Goal: Task Accomplishment & Management: Use online tool/utility

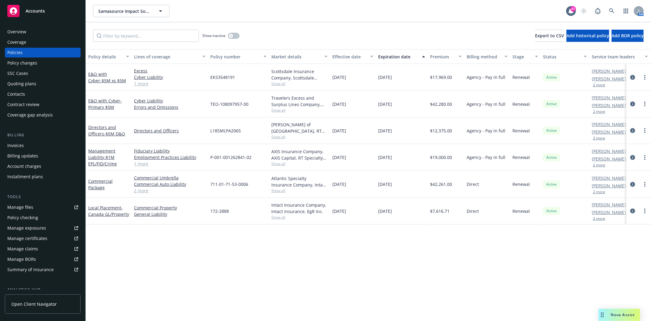
click at [32, 81] on div "Quoting plans" at bounding box center [21, 84] width 29 height 10
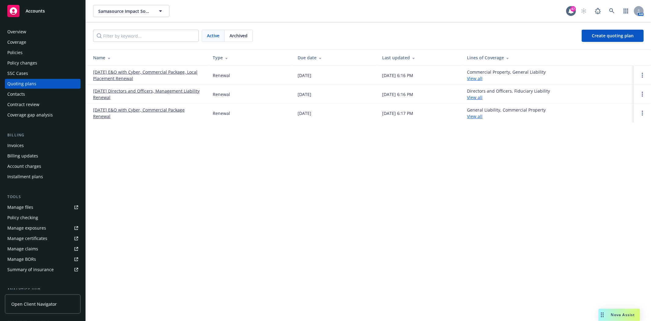
click at [132, 91] on link "11/01/25 Directors and Officers, Management Liability Renewal" at bounding box center [148, 94] width 110 height 13
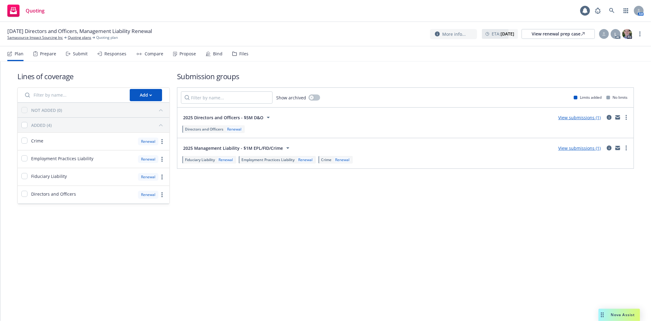
click at [243, 53] on div "Files" at bounding box center [243, 53] width 9 height 5
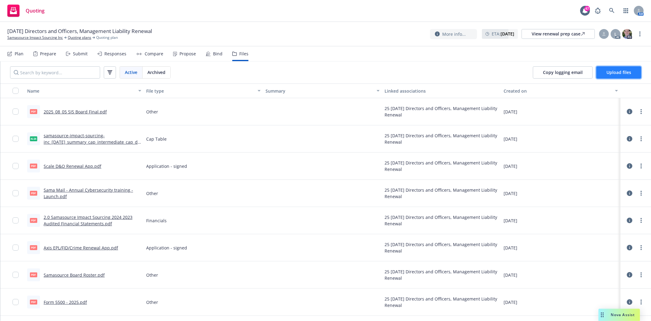
click at [612, 72] on span "Upload files" at bounding box center [619, 72] width 25 height 6
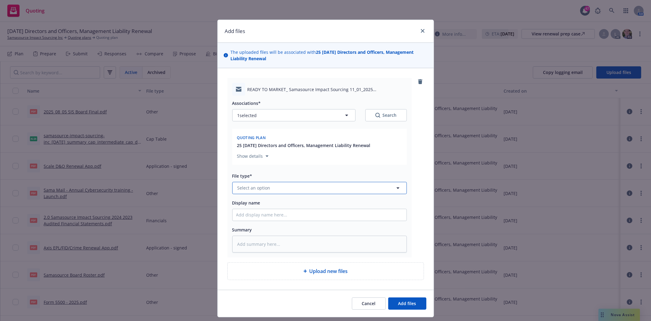
click at [258, 188] on span "Select an option" at bounding box center [254, 187] width 33 height 6
type input "EM"
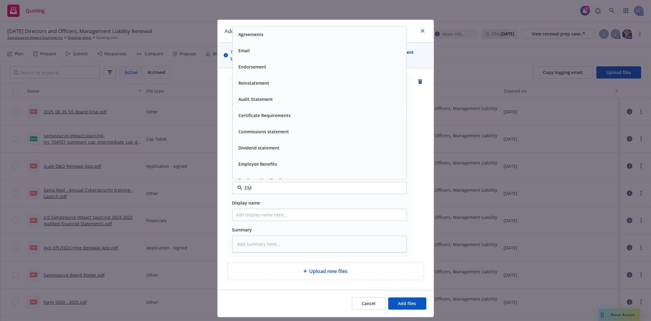
click at [245, 53] on span "Email" at bounding box center [244, 50] width 11 height 6
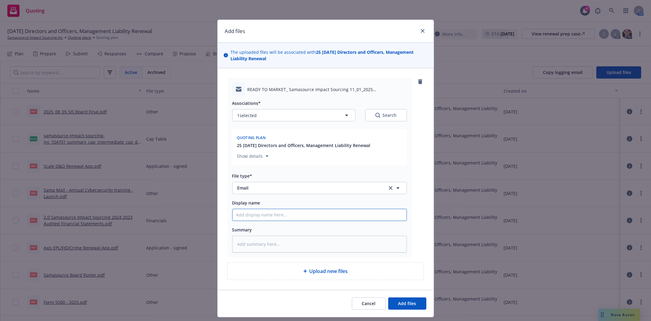
click at [279, 217] on input "Display name" at bounding box center [320, 215] width 174 height 12
type textarea "x"
type input "r"
type textarea "x"
type input "rt"
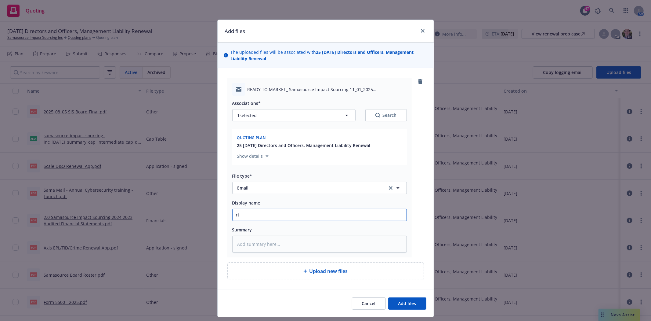
type textarea "x"
type input "r"
type textarea "x"
type input "R"
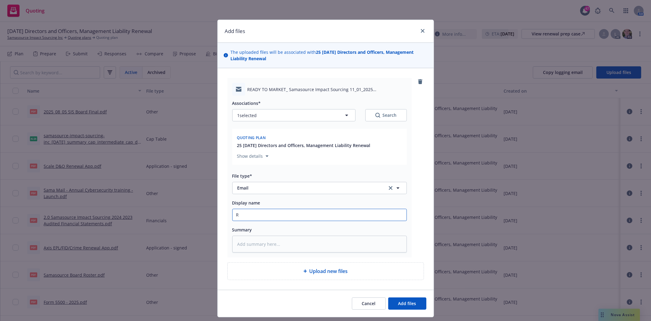
type textarea "x"
type input "RT"
type textarea "x"
type input "RTM"
type textarea "x"
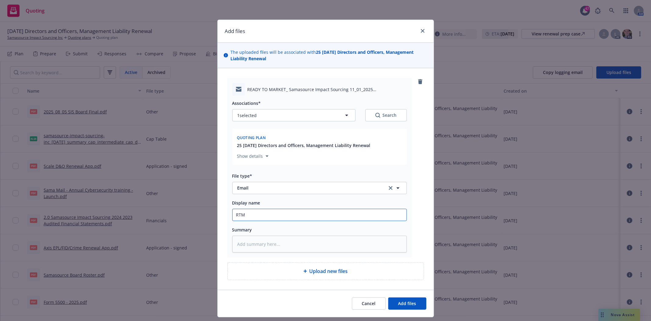
type input "RTM"
type textarea "x"
type input "RTM e"
type textarea "x"
type input "RTM em"
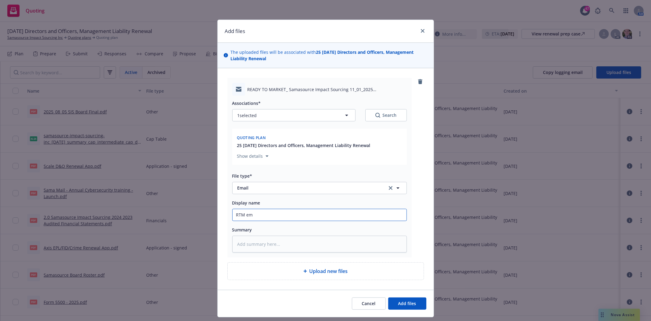
type textarea "x"
type input "RTM em"
type textarea "x"
type input "RTM em t"
type textarea "x"
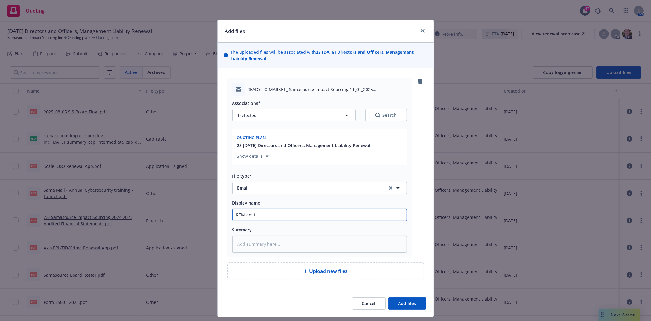
type input "RTM em to"
type textarea "x"
type input "RTM em to"
type textarea "x"
type input "RTM em to M"
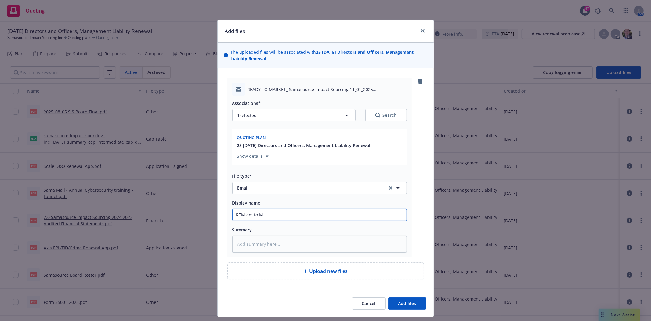
type textarea "x"
type input "RTM em to Me"
type textarea "x"
type input "RTM em to Mel"
type textarea "x"
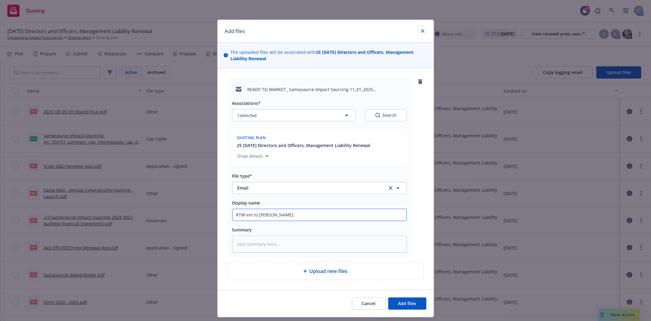
type input "RTM em to Meli"
type textarea "x"
type input "RTM em to Melis"
type textarea "x"
type input "RTM em to Meliss"
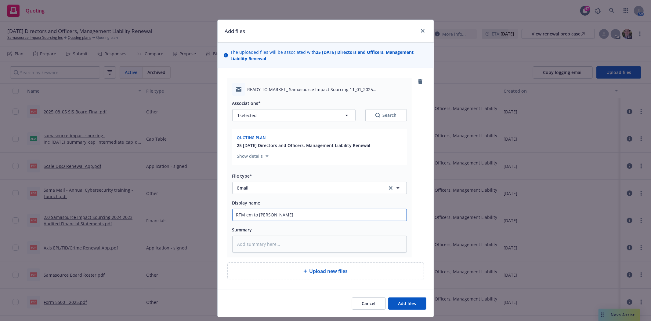
type textarea "x"
type input "RTM em to Melissa"
type textarea "x"
type input "RTM em to Melissa"
click at [408, 305] on span "Add files" at bounding box center [407, 303] width 18 height 6
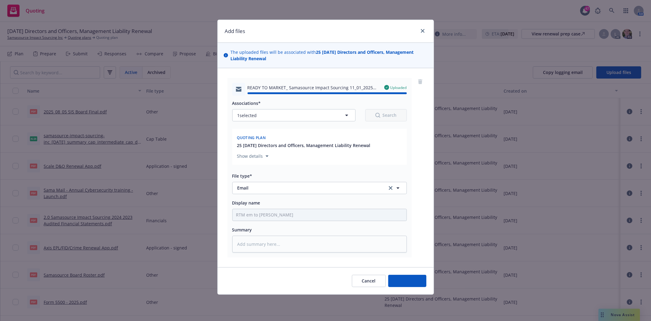
type textarea "x"
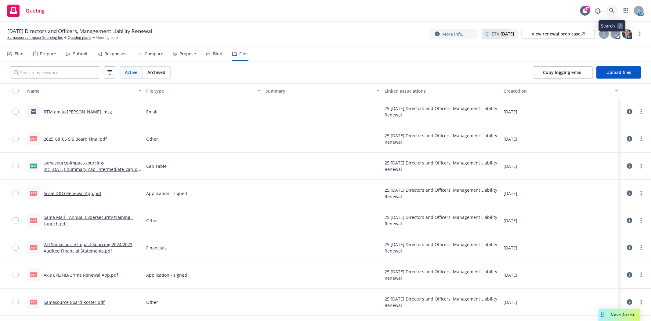
click at [612, 11] on icon at bounding box center [611, 10] width 5 height 5
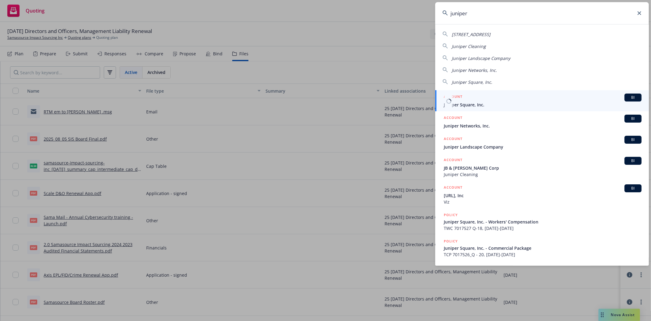
type input "juniper"
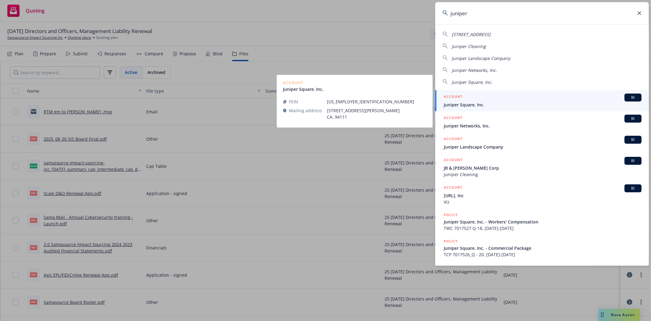
click at [473, 103] on span "Juniper Square, Inc." at bounding box center [543, 104] width 198 height 6
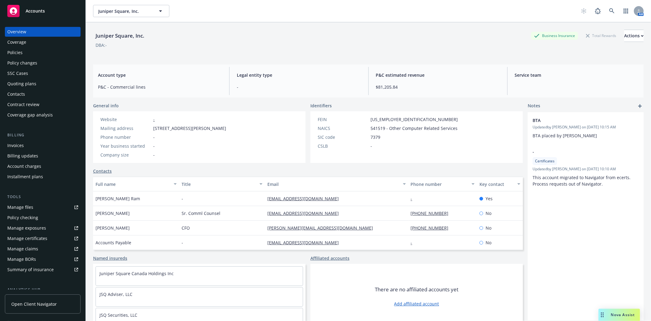
click at [14, 51] on div "Policies" at bounding box center [14, 53] width 15 height 10
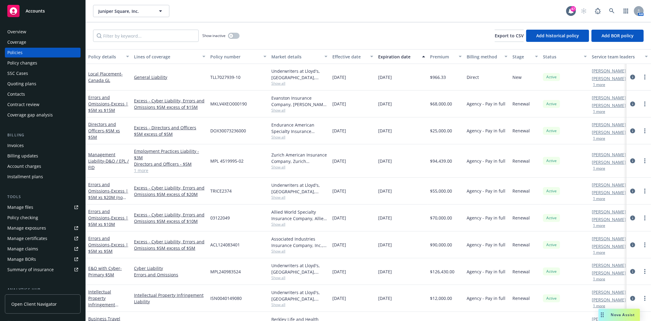
click at [144, 172] on link "1 more" at bounding box center [169, 170] width 71 height 6
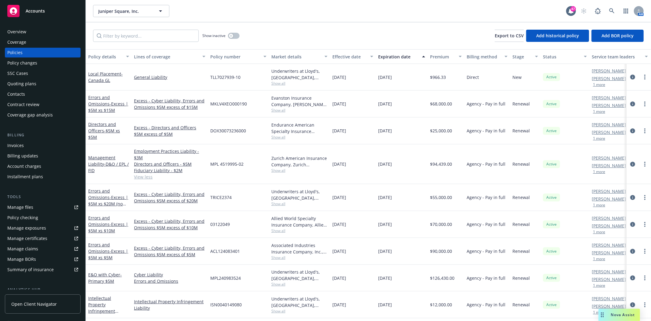
click at [42, 88] on div "Quoting plans" at bounding box center [42, 84] width 71 height 10
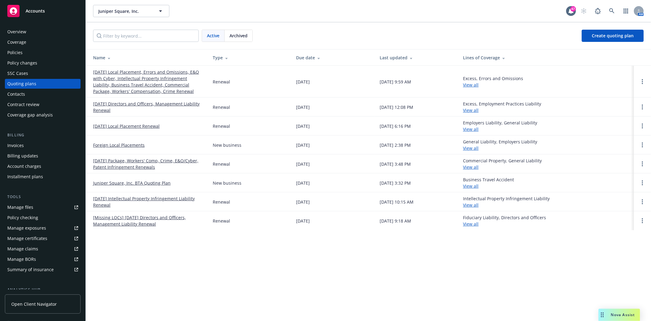
click at [121, 104] on link "11/17/25 Directors and Officers, Management Liability Renewal" at bounding box center [148, 106] width 110 height 13
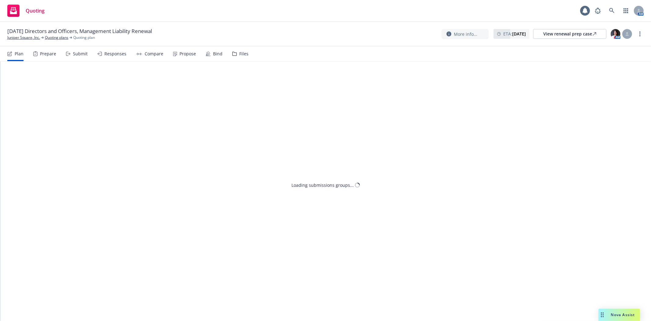
click at [240, 53] on div "Files" at bounding box center [243, 53] width 9 height 5
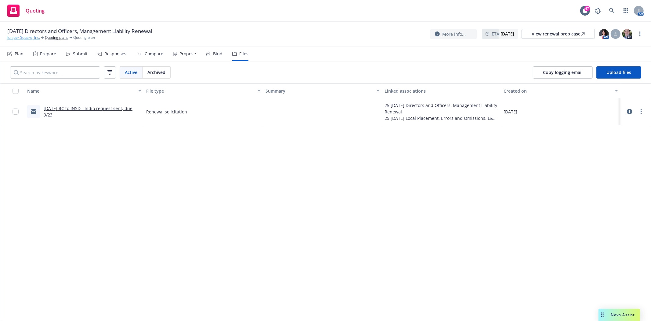
click at [27, 39] on link "Juniper Square, Inc." at bounding box center [23, 37] width 33 height 5
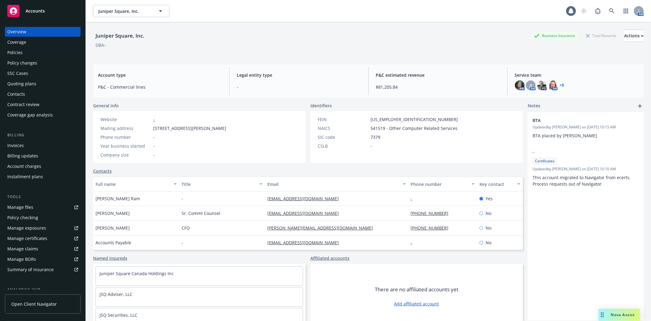
click at [16, 53] on div "Policies" at bounding box center [14, 53] width 15 height 10
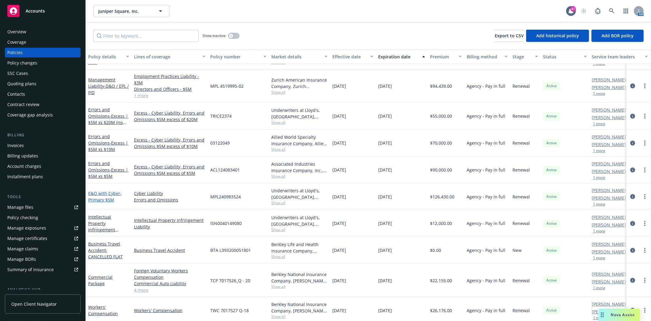
scroll to position [102, 0]
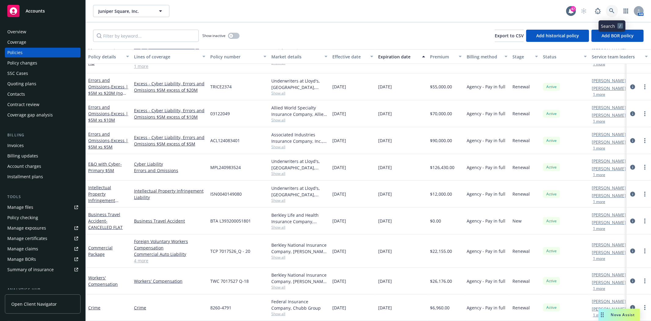
click at [611, 10] on icon at bounding box center [611, 10] width 5 height 5
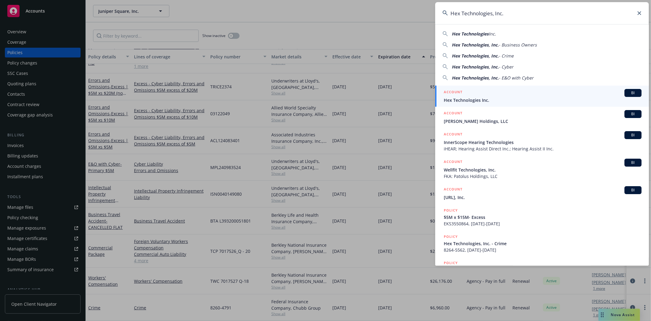
type input "Hex Technologies, Inc."
click at [462, 97] on span "Hex Technologies Inc." at bounding box center [543, 100] width 198 height 6
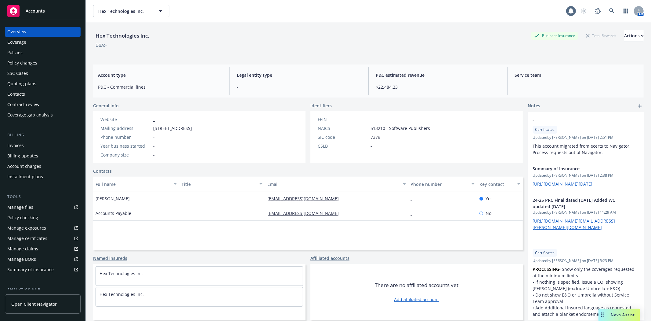
click at [18, 81] on div "Quoting plans" at bounding box center [21, 84] width 29 height 10
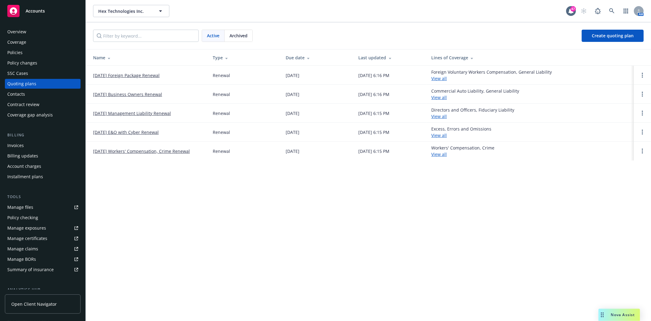
click at [31, 51] on div "Policies" at bounding box center [42, 53] width 71 height 10
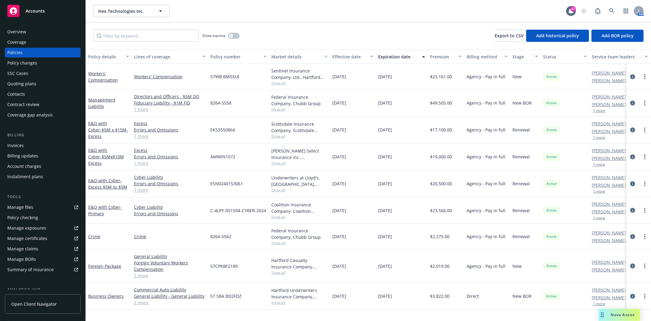
click at [26, 81] on div "Quoting plans" at bounding box center [21, 84] width 29 height 10
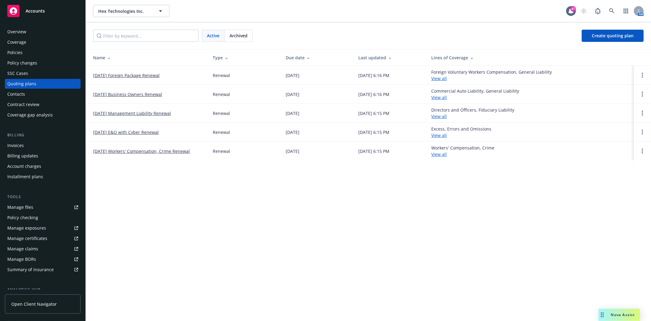
click at [121, 113] on link "11/20/25 Management Liability Renewal" at bounding box center [132, 113] width 78 height 6
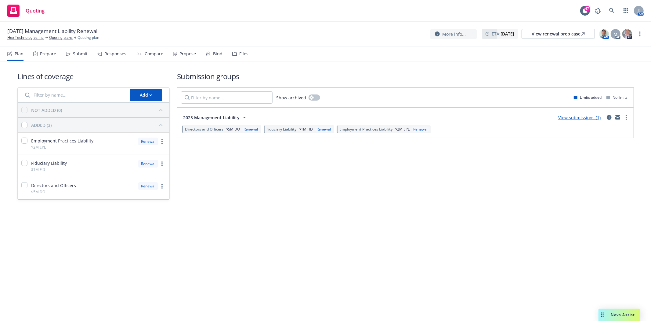
click at [244, 53] on div "Files" at bounding box center [243, 53] width 9 height 5
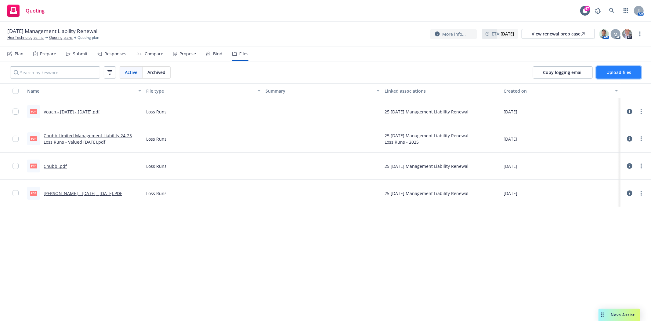
click at [620, 69] on span "Upload files" at bounding box center [619, 72] width 25 height 6
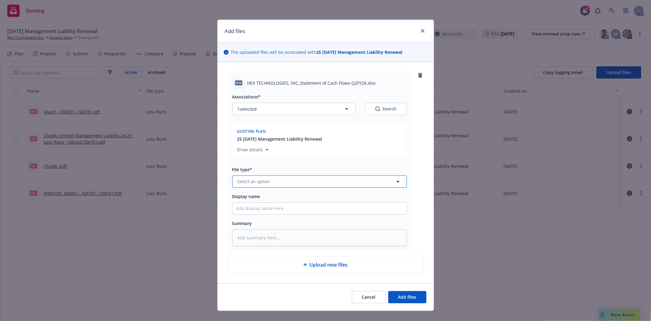
click at [285, 182] on button "Select an option" at bounding box center [319, 181] width 175 height 12
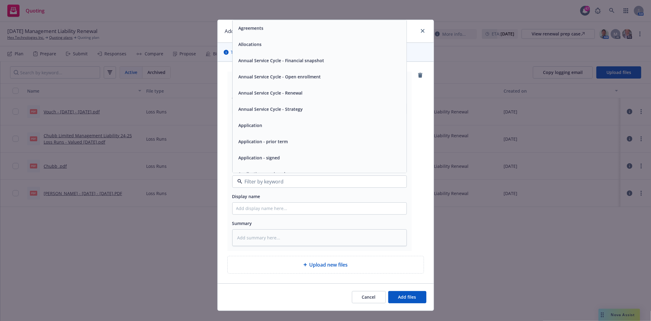
type input "f"
click at [256, 28] on span "Financials" at bounding box center [249, 28] width 20 height 6
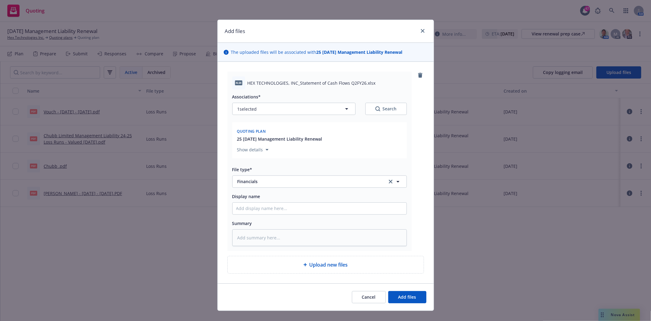
type textarea "x"
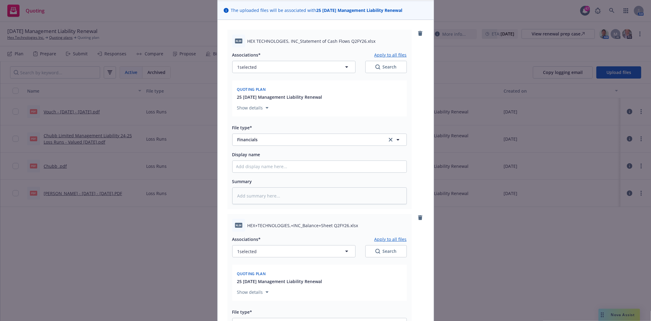
scroll to position [195, 0]
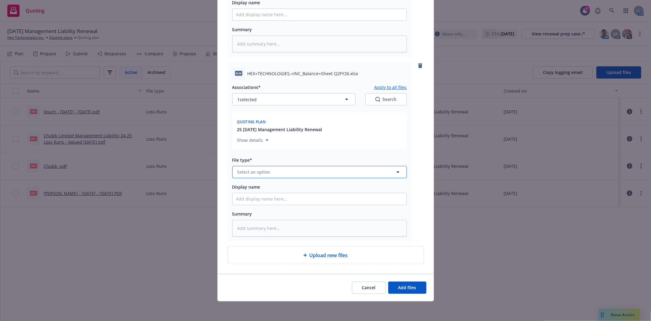
click at [264, 172] on span "Select an option" at bounding box center [254, 172] width 33 height 6
type input "f"
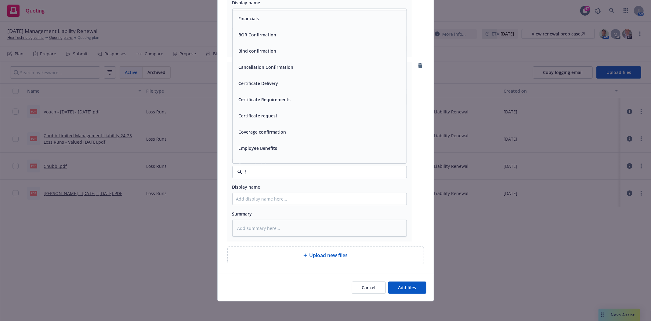
click at [248, 22] on div "Financials" at bounding box center [248, 18] width 24 height 9
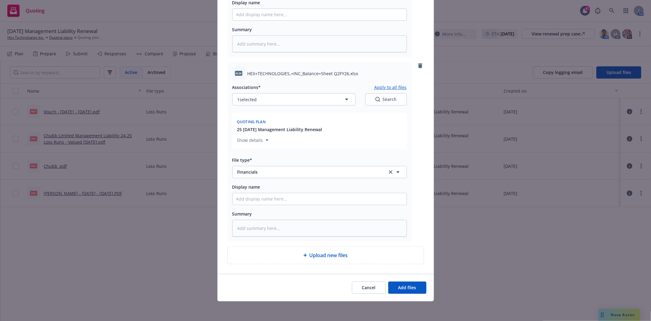
type textarea "x"
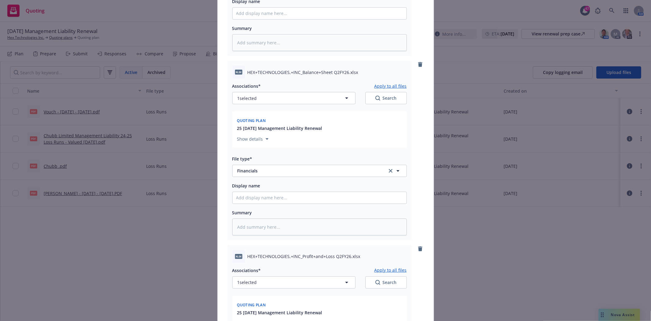
scroll to position [331, 0]
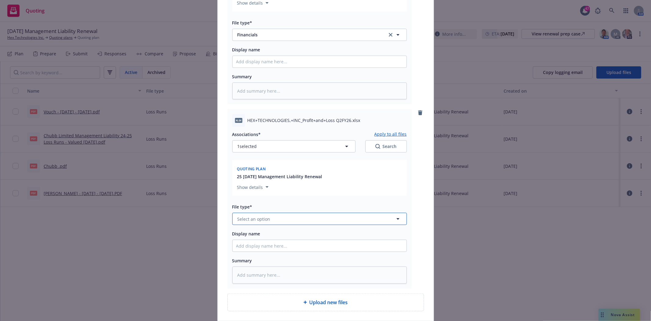
click at [275, 221] on button "Select an option" at bounding box center [319, 218] width 175 height 12
type input "f"
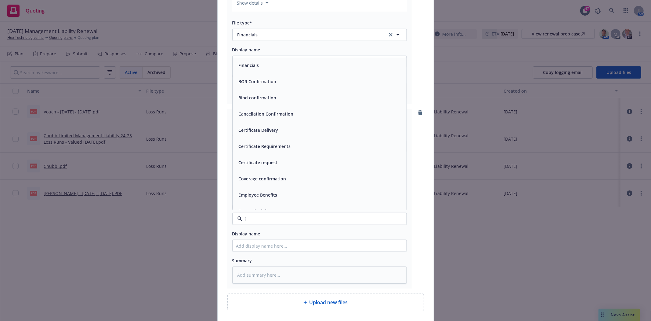
click at [254, 70] on div "Financials" at bounding box center [248, 65] width 24 height 9
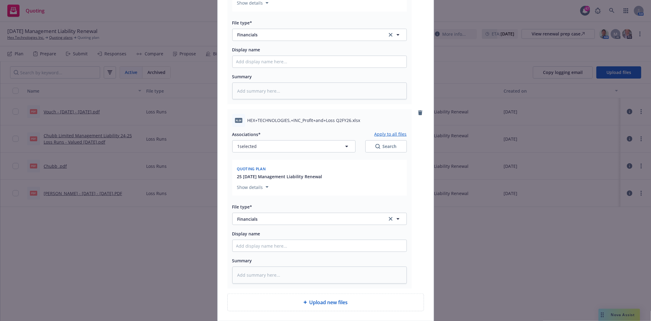
type textarea "x"
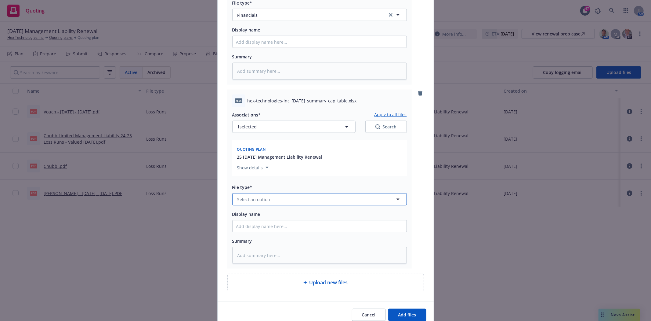
click at [281, 200] on button "Select an option" at bounding box center [319, 199] width 175 height 12
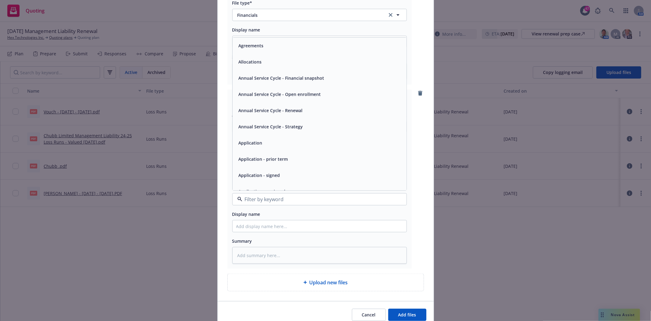
type input "a"
type input "ca"
click at [262, 118] on div "Cap Table" at bounding box center [320, 110] width 174 height 16
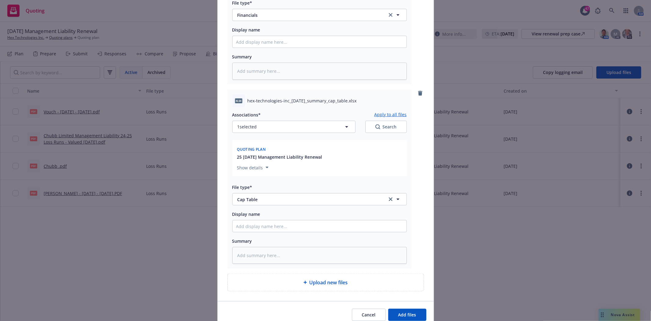
type textarea "x"
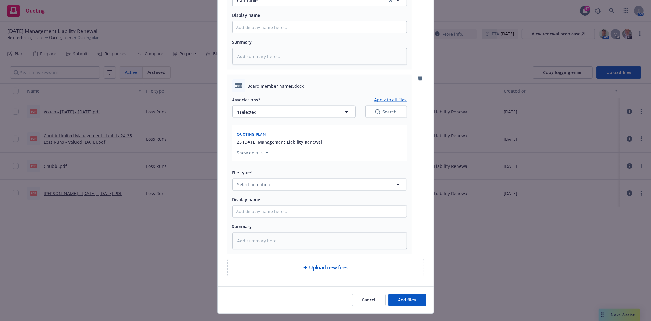
scroll to position [738, 0]
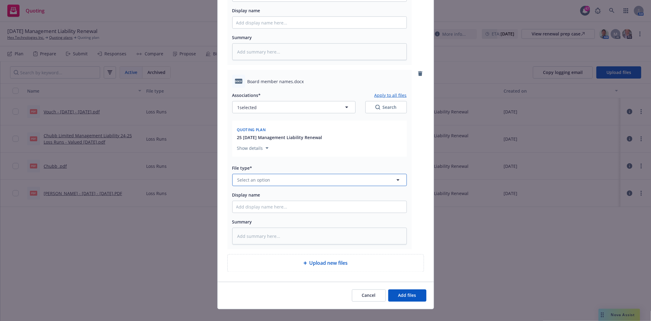
click at [265, 181] on span "Select an option" at bounding box center [254, 179] width 33 height 6
type input "oot"
type textarea "x"
type input "ot"
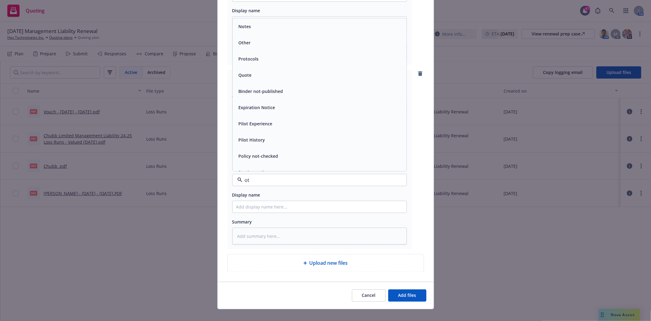
click at [260, 45] on div "Other" at bounding box center [319, 42] width 167 height 9
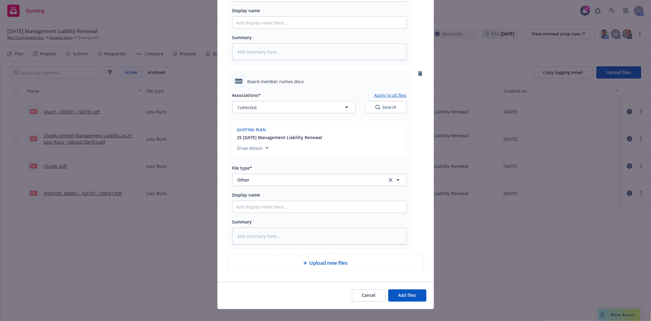
type textarea "x"
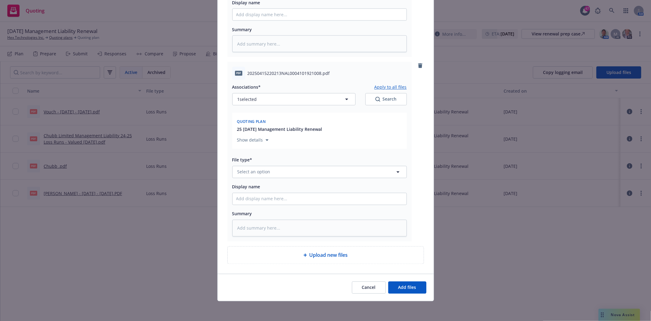
scroll to position [934, 0]
click at [272, 173] on button "Select an option" at bounding box center [319, 172] width 175 height 12
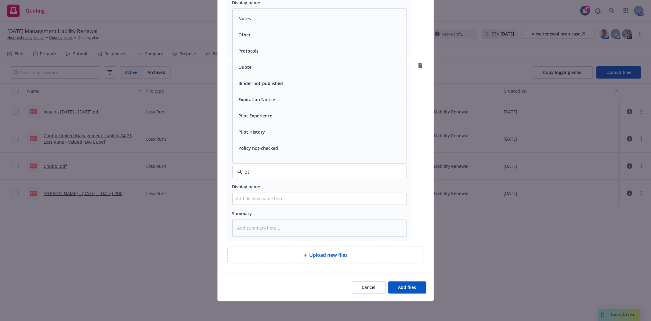
type input "oth"
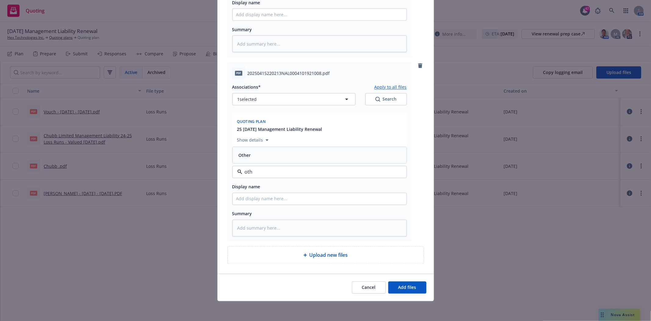
click at [263, 156] on div "Other" at bounding box center [319, 155] width 167 height 9
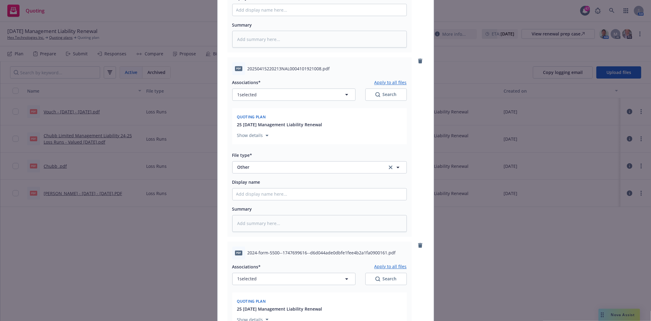
scroll to position [1119, 0]
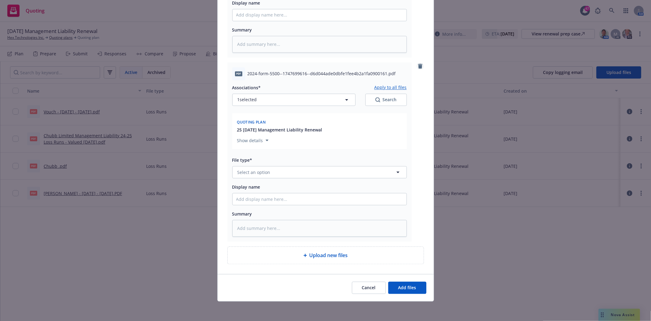
click at [418, 65] on icon "remove" at bounding box center [420, 65] width 4 height 5
click at [407, 285] on span "Add files" at bounding box center [407, 287] width 18 height 6
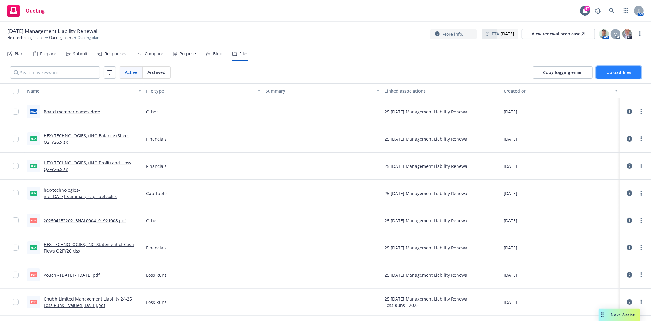
click at [622, 73] on span "Upload files" at bounding box center [619, 72] width 25 height 6
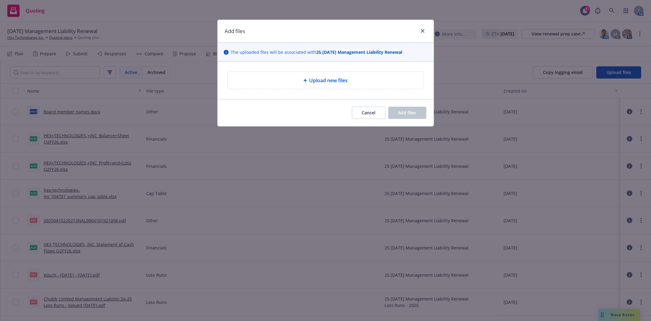
type textarea "x"
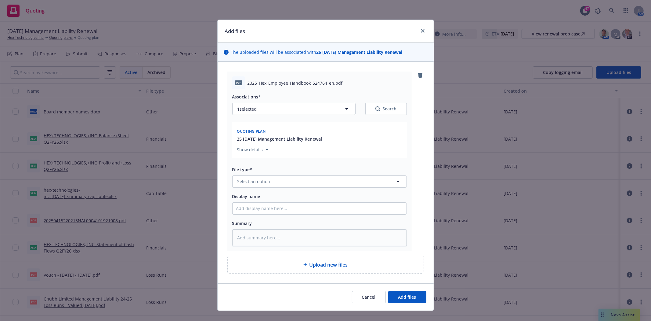
click at [255, 173] on div "File type* Select an option" at bounding box center [319, 176] width 175 height 22
click at [254, 178] on button "Select an option" at bounding box center [319, 181] width 175 height 12
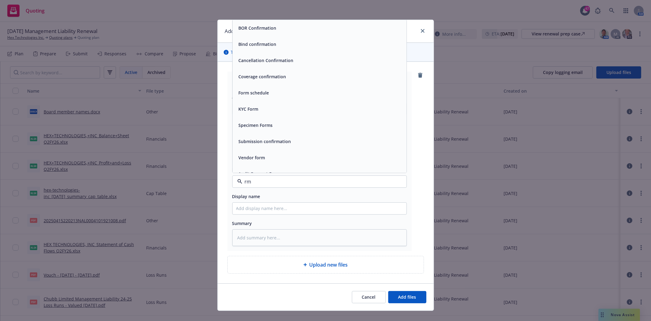
type input "r"
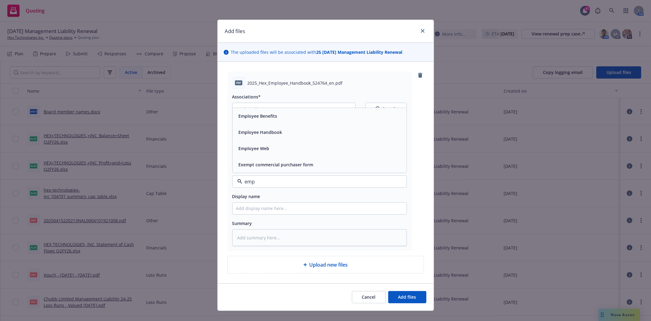
type input "empl"
click at [254, 151] on span "Employee Handbook" at bounding box center [261, 148] width 44 height 6
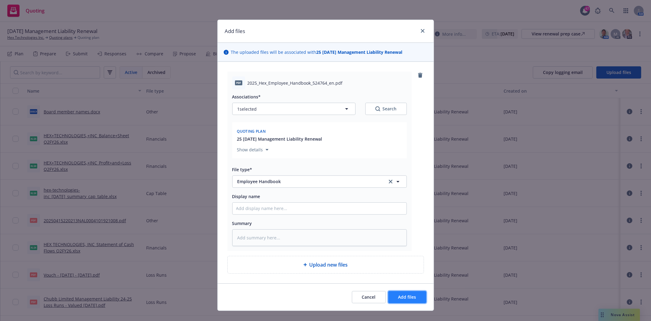
click at [413, 294] on span "Add files" at bounding box center [407, 297] width 18 height 6
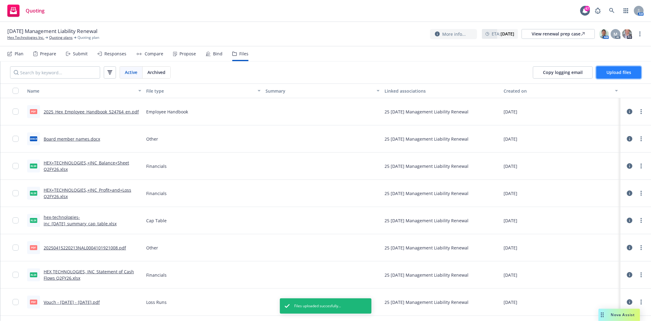
click at [623, 75] on button "Upload files" at bounding box center [619, 72] width 45 height 12
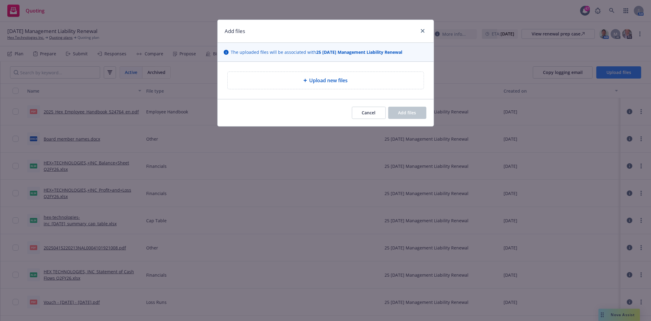
type textarea "x"
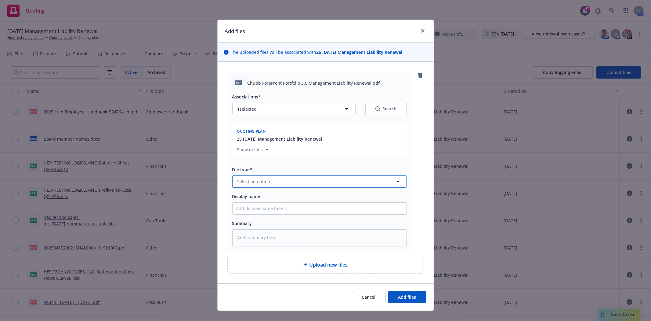
click at [248, 182] on span "Select an option" at bounding box center [254, 181] width 33 height 6
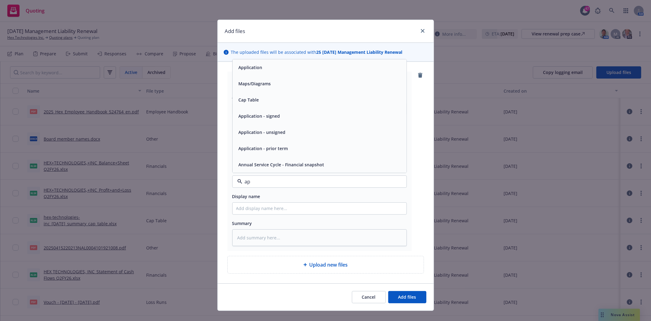
type input "app"
click at [247, 135] on span "Application - signed" at bounding box center [260, 132] width 42 height 6
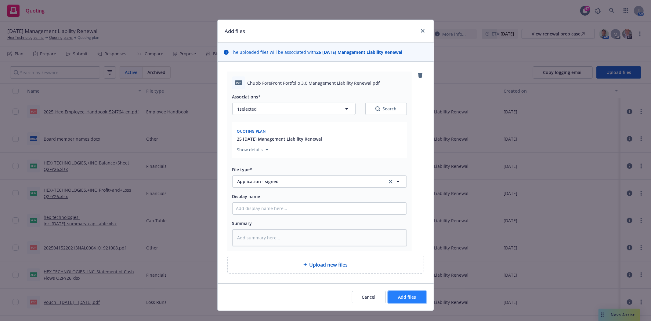
click at [411, 300] on button "Add files" at bounding box center [407, 297] width 38 height 12
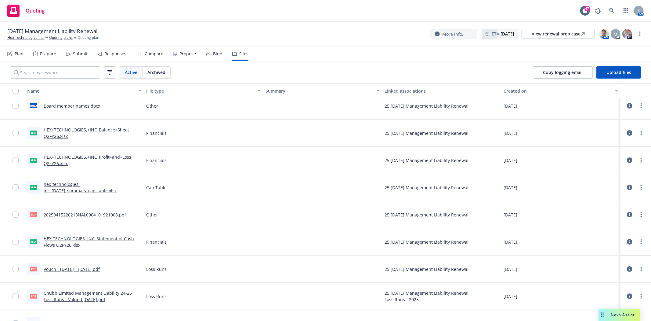
scroll to position [103, 0]
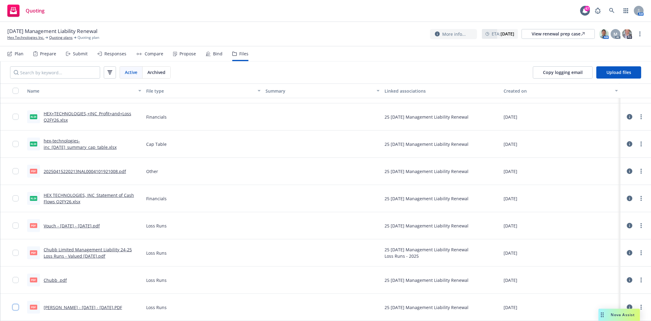
drag, startPoint x: 16, startPoint y: 306, endPoint x: 16, endPoint y: 292, distance: 15.0
click at [16, 306] on input "checkbox" at bounding box center [16, 307] width 6 height 6
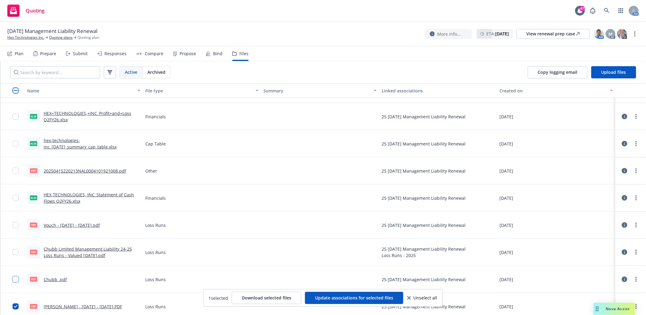
click at [16, 280] on input "checkbox" at bounding box center [16, 280] width 6 height 6
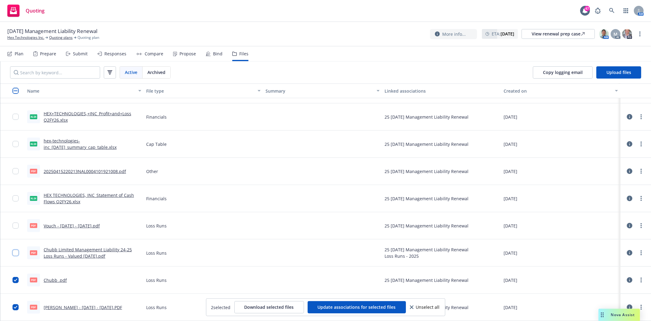
click at [17, 251] on input "checkbox" at bounding box center [16, 252] width 6 height 6
click at [16, 227] on input "checkbox" at bounding box center [16, 225] width 6 height 6
click at [261, 305] on span "Download selected files" at bounding box center [269, 307] width 49 height 6
click at [617, 71] on span "Upload files" at bounding box center [619, 72] width 25 height 6
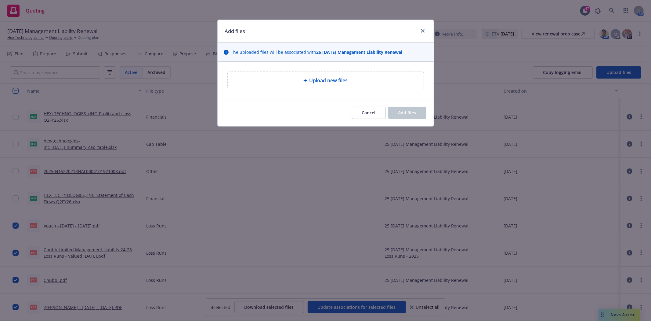
type textarea "x"
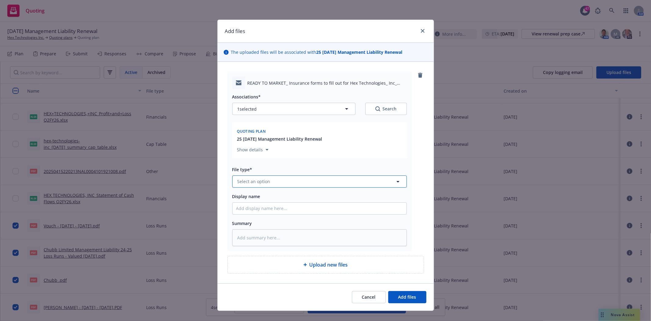
click at [260, 181] on span "Select an option" at bounding box center [254, 181] width 33 height 6
type input "EM"
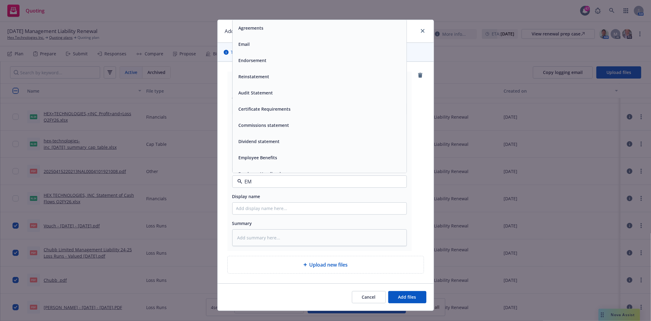
click at [246, 47] on span "Email" at bounding box center [244, 44] width 11 height 6
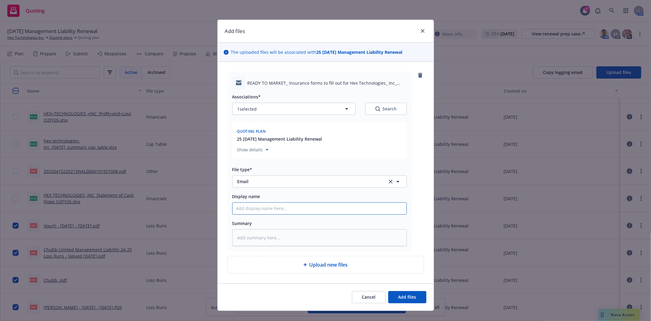
click at [265, 208] on input "Display name" at bounding box center [320, 208] width 174 height 12
type textarea "x"
type input "r"
type textarea "x"
type input "rt"
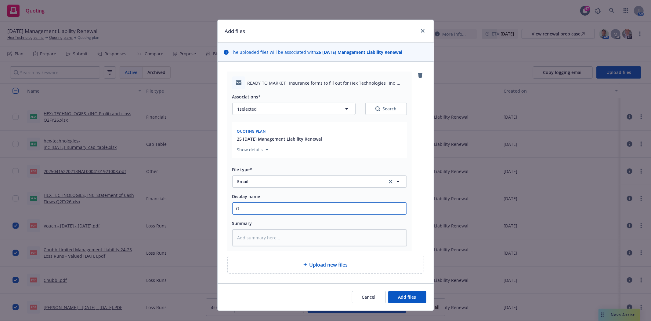
type textarea "x"
type input "rtm"
type textarea "x"
type input "rt"
type textarea "x"
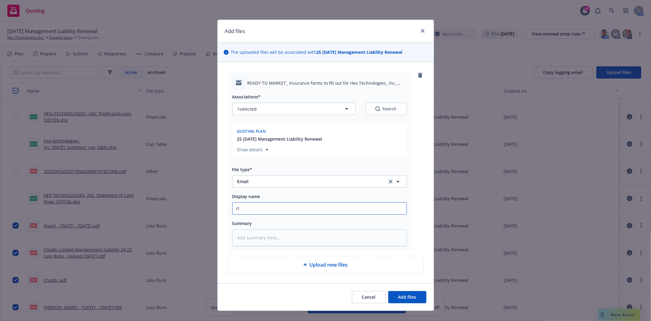
type input "r"
type textarea "x"
type input "R"
type textarea "x"
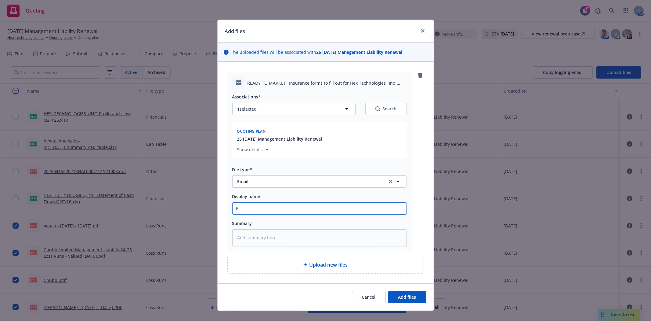
type input "RT"
type textarea "x"
type input "RTM"
type textarea "x"
type input "RTM"
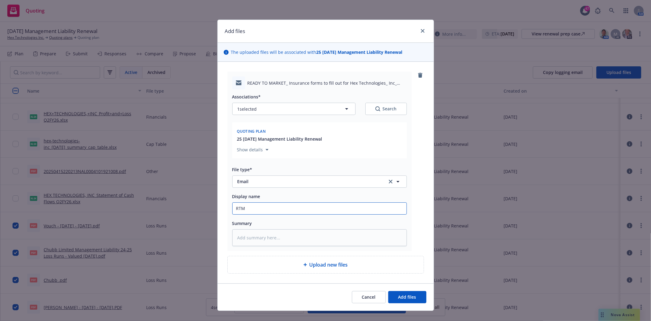
type textarea "x"
type input "RTM E"
type textarea "x"
type input "RTM EM"
type textarea "x"
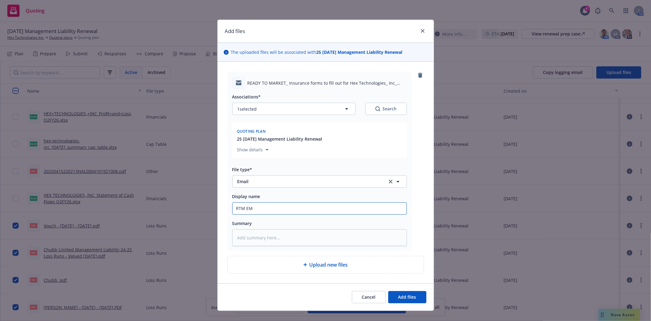
type input "RTM EM"
type textarea "x"
type input "RTM EM"
type textarea "x"
type input "RTM E"
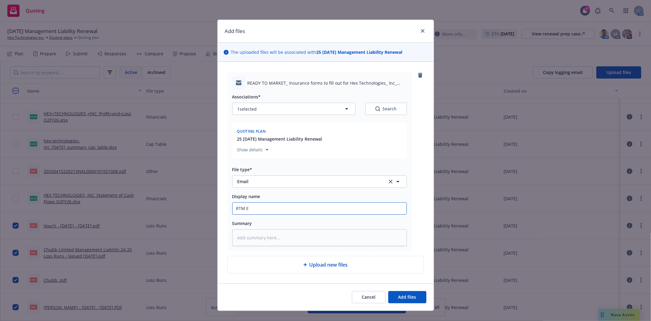
type textarea "x"
type input "RTM"
type textarea "x"
type input "RTM e"
type textarea "x"
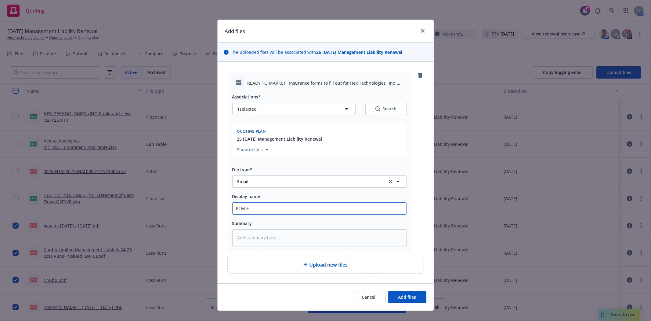
type input "RTM em"
type textarea "x"
type input "RTM em"
type textarea "x"
type input "RTM em t"
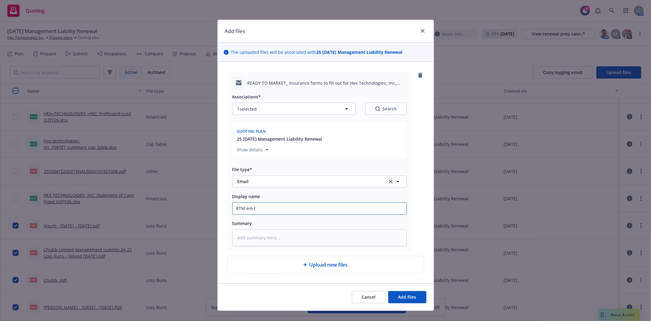
type textarea "x"
type input "RTM em to"
type textarea "x"
type input "RTM em to"
type textarea "x"
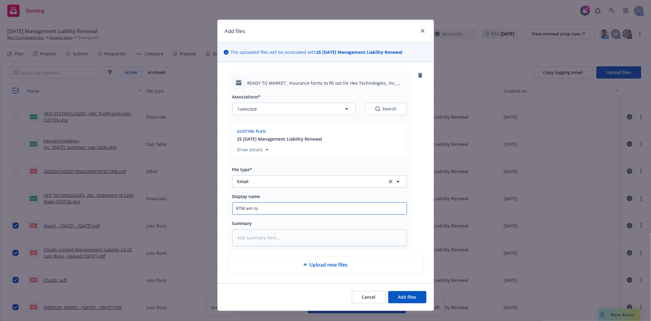
type input "RTM em to S"
type textarea "x"
type input "RTM em to St"
type textarea "x"
type input "RTM em to Ste"
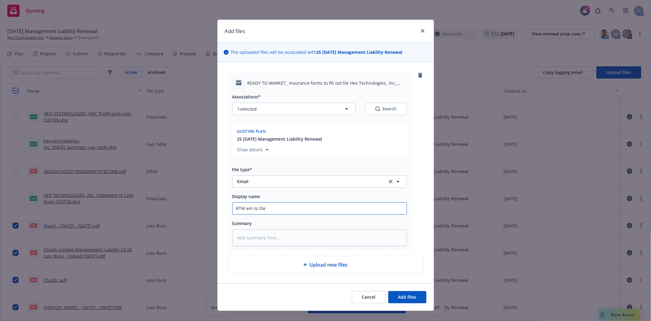
type textarea "x"
type input "RTM em to Stev"
type textarea "x"
type input "RTM em to Steve"
click at [408, 298] on span "Add files" at bounding box center [407, 297] width 18 height 6
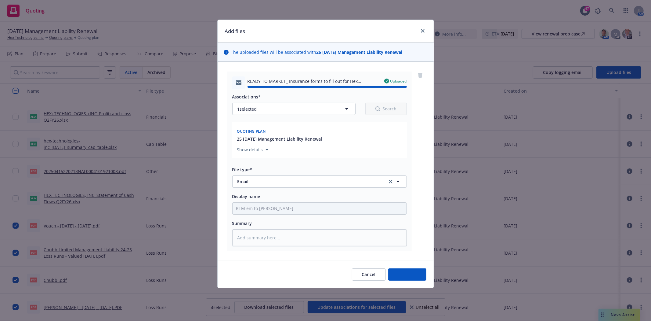
type textarea "x"
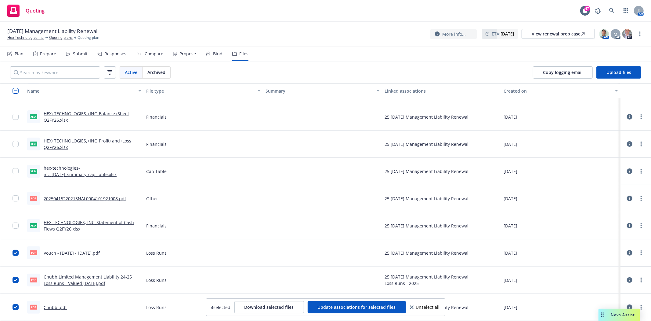
click at [429, 308] on span "Unselect all" at bounding box center [428, 307] width 24 height 4
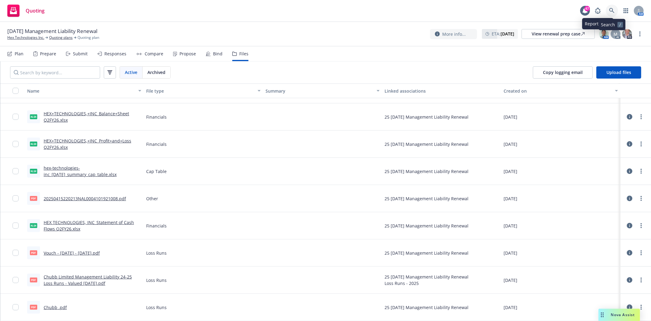
click at [611, 9] on icon at bounding box center [611, 10] width 5 height 5
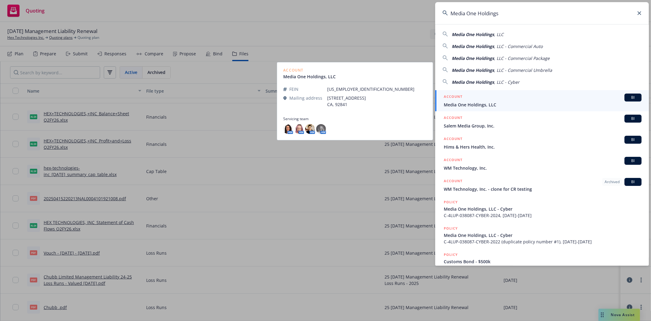
type input "Media One Holdings"
click at [479, 99] on div "ACCOUNT BI" at bounding box center [543, 97] width 198 height 8
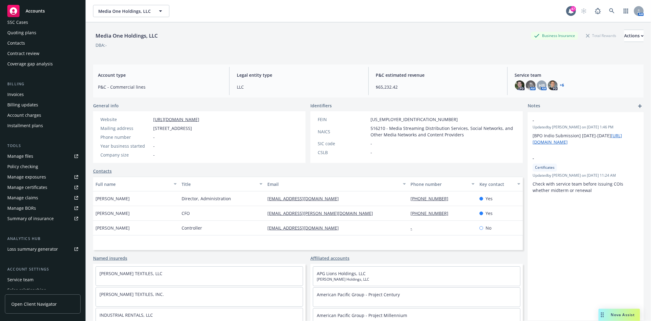
scroll to position [68, 0]
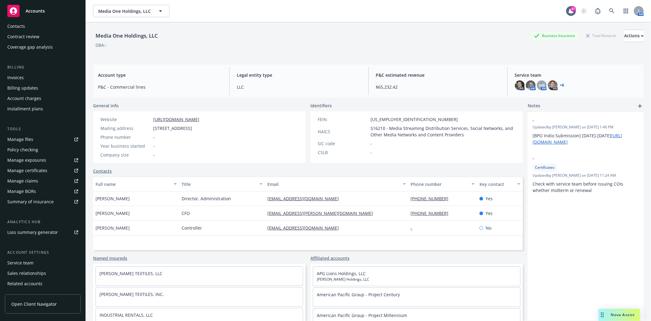
click at [25, 260] on div "Service team" at bounding box center [20, 263] width 26 height 10
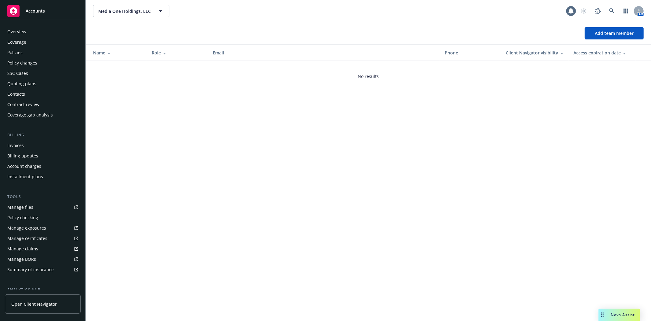
scroll to position [88, 0]
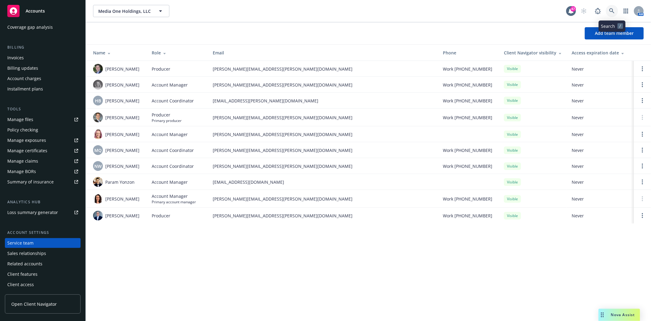
click at [611, 7] on link at bounding box center [612, 11] width 12 height 12
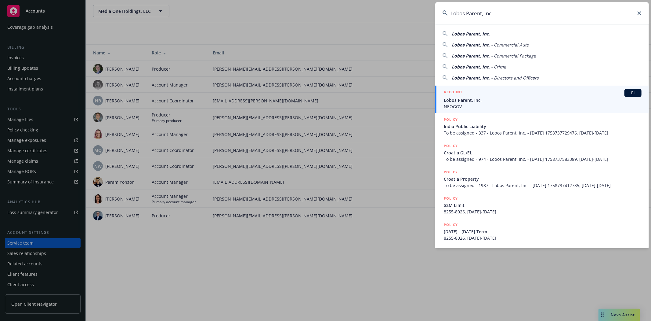
type input "Lobos Parent, Inc"
click at [469, 100] on span "Lobos Parent, Inc." at bounding box center [543, 100] width 198 height 6
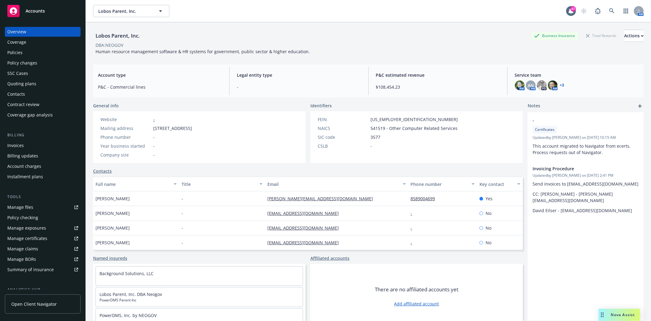
click at [19, 145] on div "Invoices" at bounding box center [15, 145] width 16 height 10
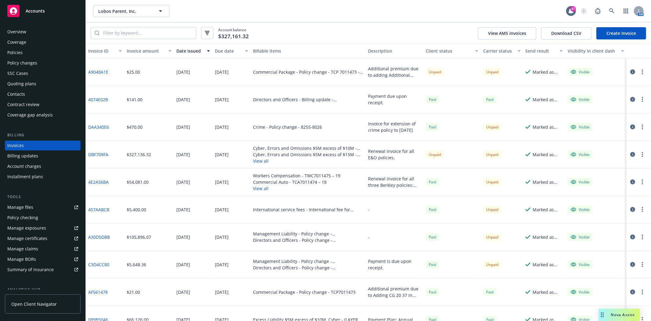
click at [26, 53] on div "Policies" at bounding box center [42, 53] width 71 height 10
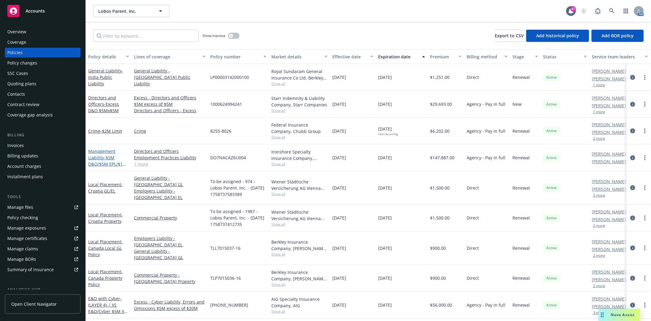
click at [103, 157] on span "- $5M D&O/$5M EPL/$1M FID" at bounding box center [107, 163] width 38 height 19
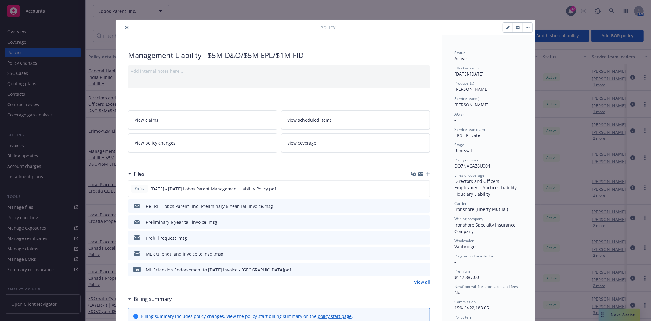
click at [426, 174] on icon "button" at bounding box center [428, 174] width 4 height 4
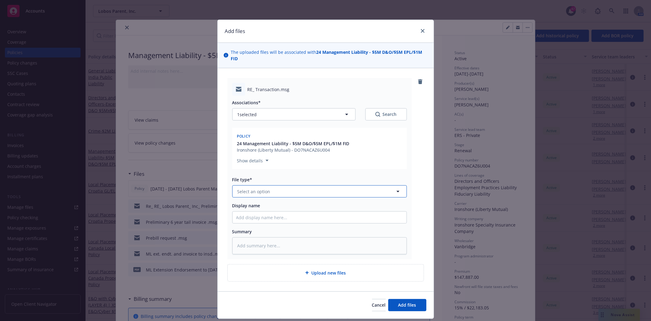
click at [242, 195] on button "Select an option" at bounding box center [319, 191] width 175 height 12
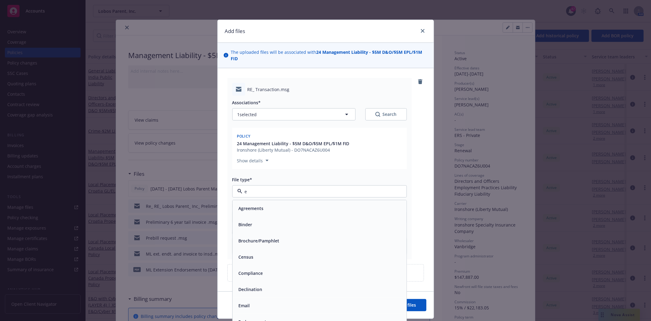
type input "em"
click at [255, 224] on div "Email" at bounding box center [319, 224] width 167 height 9
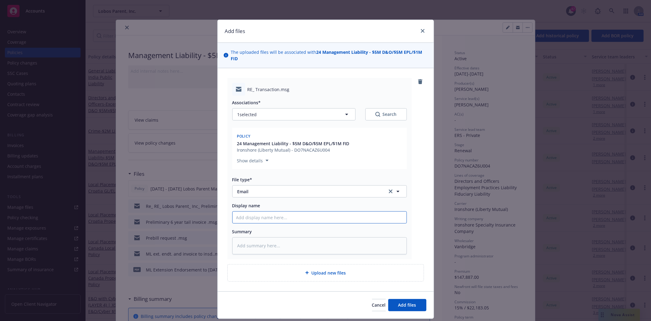
click at [252, 215] on input "Display name" at bounding box center [320, 217] width 174 height 12
type textarea "x"
type input "t"
type textarea "x"
type input "ta"
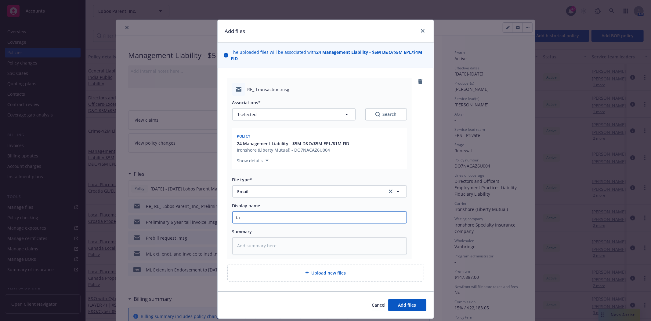
type textarea "x"
type input "tai"
type textarea "x"
type input "tail"
type textarea "x"
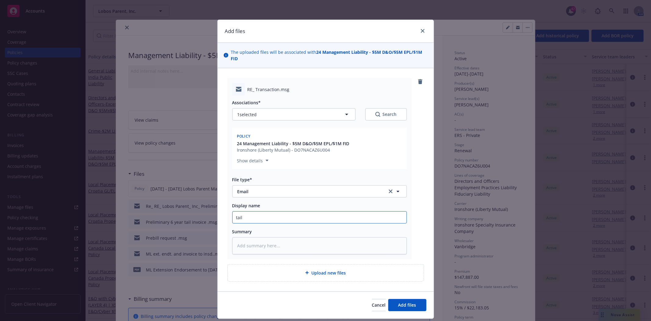
type input "tail"
type textarea "x"
type input "tail e"
type textarea "x"
type input "tail en"
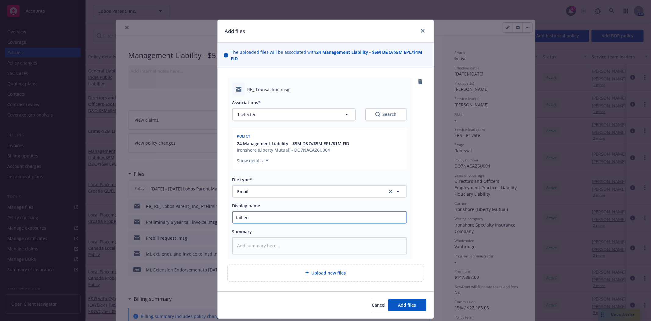
type textarea "x"
type input "tail end"
type textarea "x"
type input "tail endo"
type textarea "x"
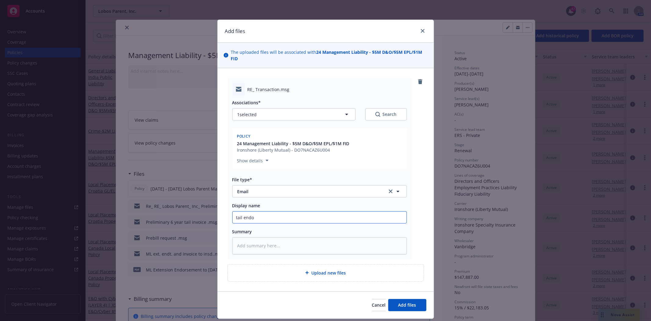
type input "tail end"
type textarea "x"
type input "tail endt"
type textarea "x"
type input "tail endt."
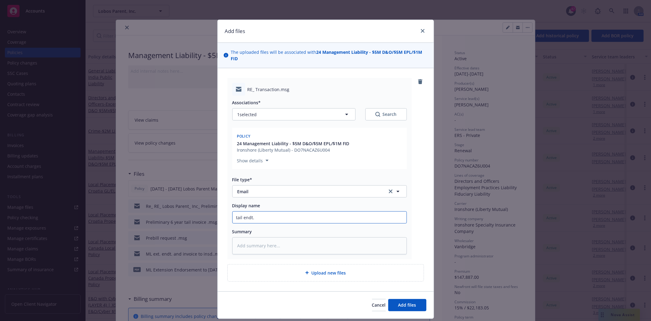
type textarea "x"
type input "tail endt."
type textarea "x"
type input "tail endt. t"
type textarea "x"
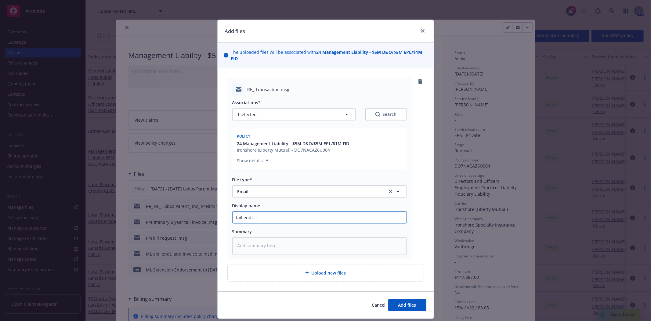
type input "tail endt. to"
type textarea "x"
type input "tail endt. to"
type textarea "x"
type input "tail endt. to i"
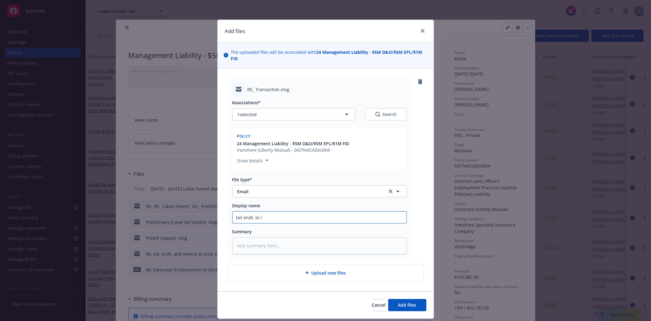
type textarea "x"
type input "tail endt. to in"
type textarea "x"
type input "tail endt. to ins"
type textarea "x"
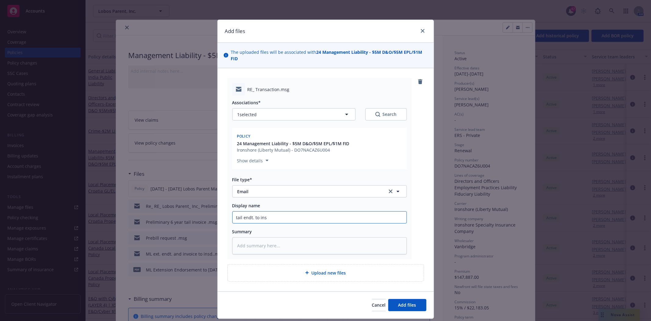
type input "tail endt. to insd"
type textarea "x"
type input "tail endt. to insd"
type textarea "x"
type input "tail endt. to insd"
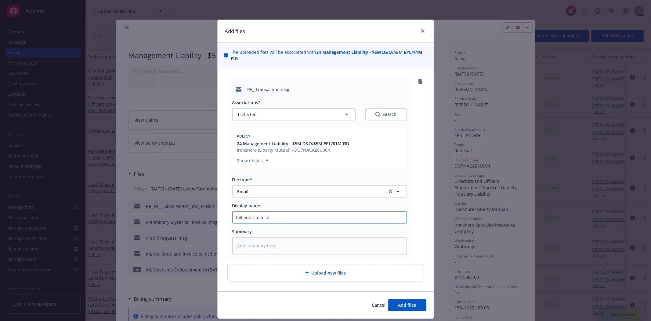
type textarea "x"
type input "tail endt. to insd."
click at [393, 304] on button "Add files" at bounding box center [407, 305] width 38 height 12
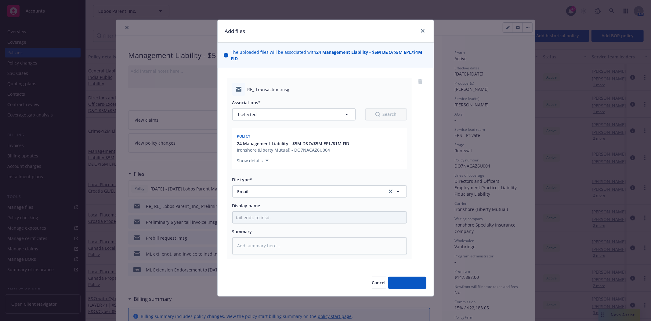
type textarea "x"
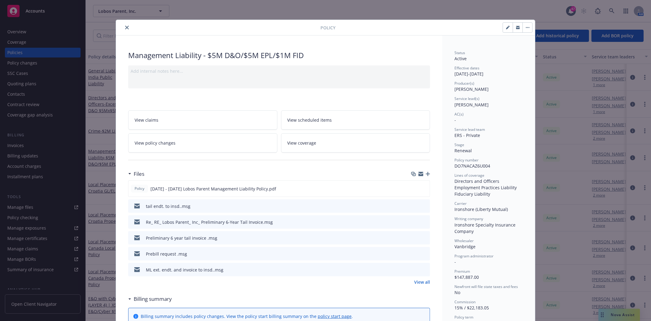
click at [422, 238] on icon "preview file" at bounding box center [424, 237] width 5 height 4
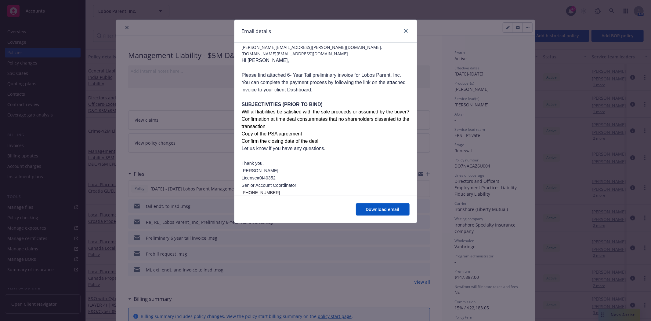
scroll to position [68, 0]
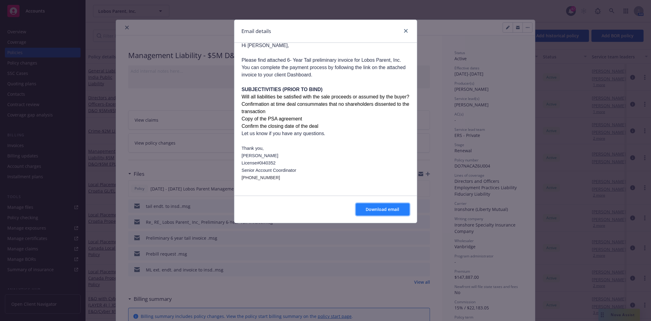
click at [374, 208] on span "Download email" at bounding box center [383, 209] width 34 height 6
click at [408, 29] on link "close" at bounding box center [405, 30] width 7 height 7
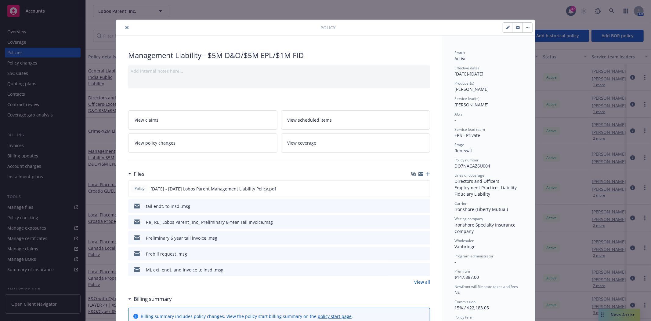
click at [125, 26] on icon "close" at bounding box center [127, 28] width 4 height 4
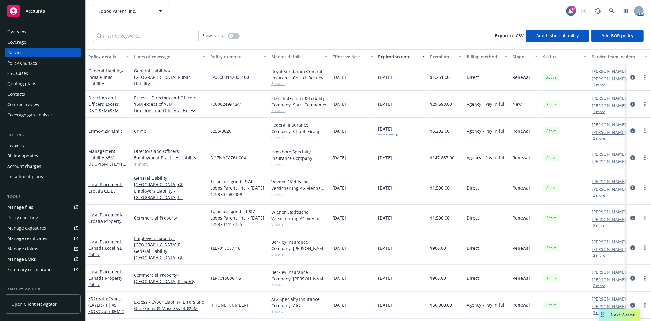
click at [22, 146] on div "Invoices" at bounding box center [15, 145] width 16 height 10
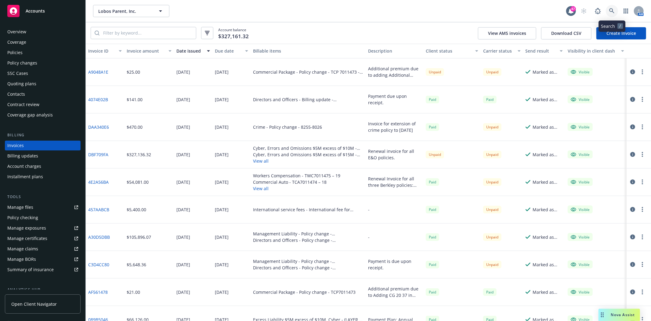
click at [610, 9] on icon at bounding box center [611, 10] width 5 height 5
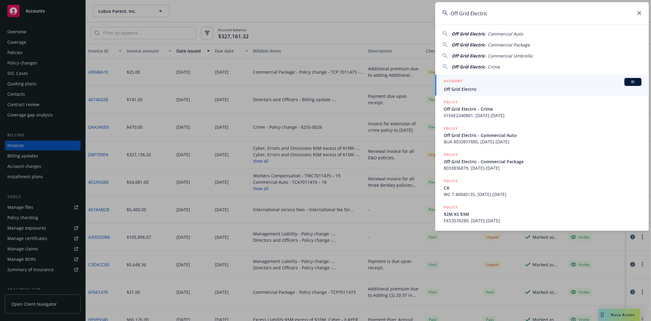
type input "Off Grid Electric"
click at [463, 87] on span "Off Grid Electric" at bounding box center [543, 89] width 198 height 6
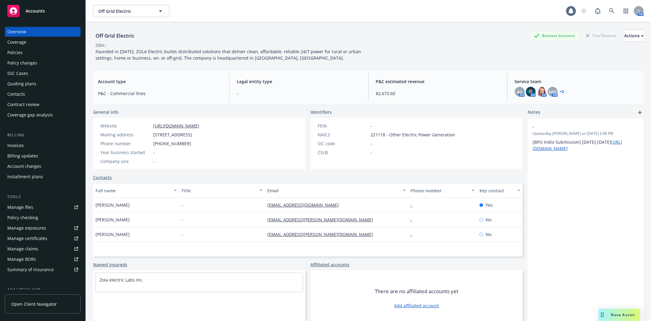
click at [20, 143] on div "Invoices" at bounding box center [15, 145] width 16 height 10
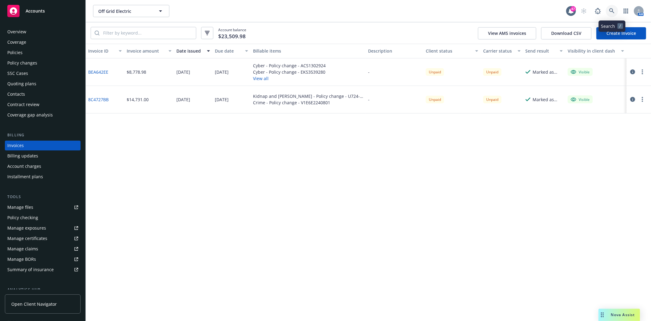
click at [609, 13] on link at bounding box center [612, 11] width 12 height 12
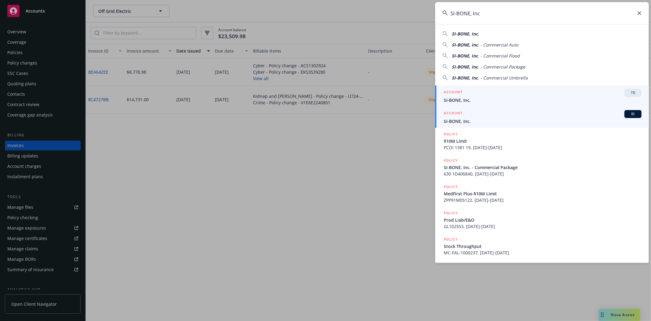
type input "SI-BONE, Inc"
click at [466, 117] on div "ACCOUNT BI" at bounding box center [543, 114] width 198 height 8
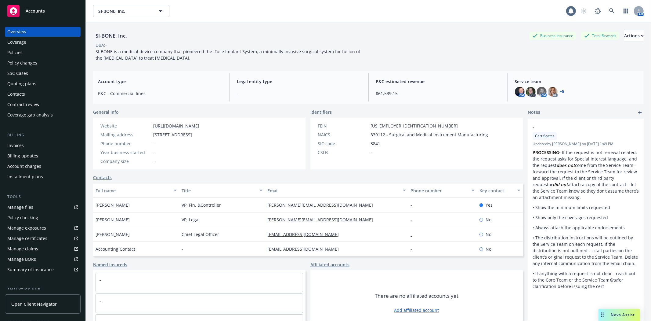
click at [13, 56] on div "Policies" at bounding box center [14, 53] width 15 height 10
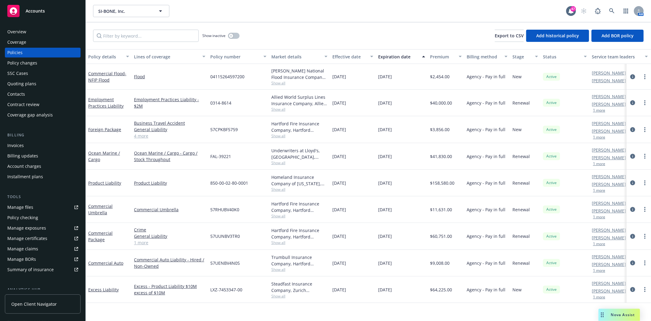
click at [22, 144] on div "Invoices" at bounding box center [15, 145] width 16 height 10
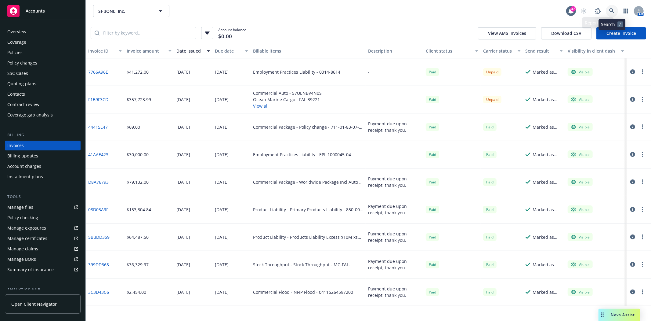
click at [615, 11] on icon at bounding box center [611, 10] width 5 height 5
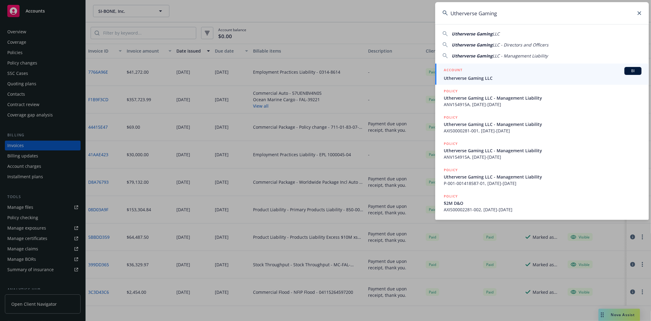
type input "Utherverse Gaming"
click at [456, 78] on span "Utherverse Gaming LLC" at bounding box center [543, 78] width 198 height 6
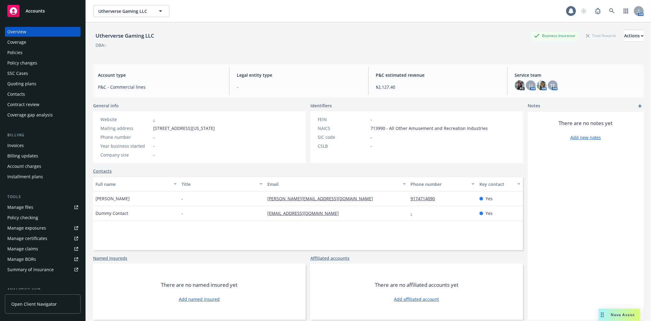
click at [19, 144] on div "Invoices" at bounding box center [15, 145] width 16 height 10
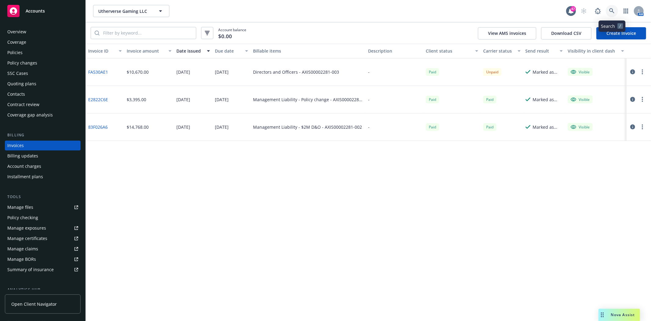
click at [614, 10] on icon at bounding box center [611, 10] width 5 height 5
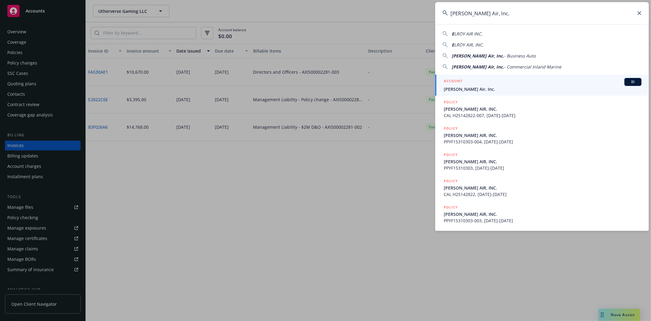
type input "Elroy Air, Inc."
click at [466, 83] on div "ACCOUNT BI" at bounding box center [543, 82] width 198 height 8
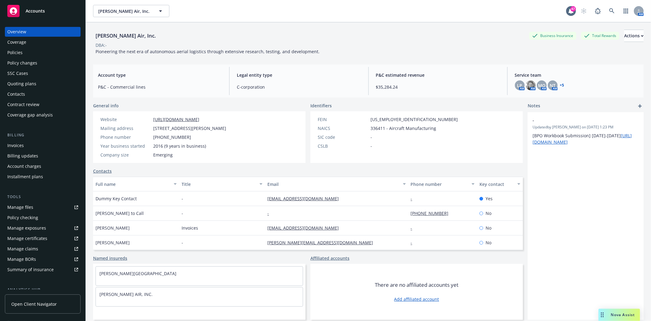
click at [24, 83] on div "Quoting plans" at bounding box center [21, 84] width 29 height 10
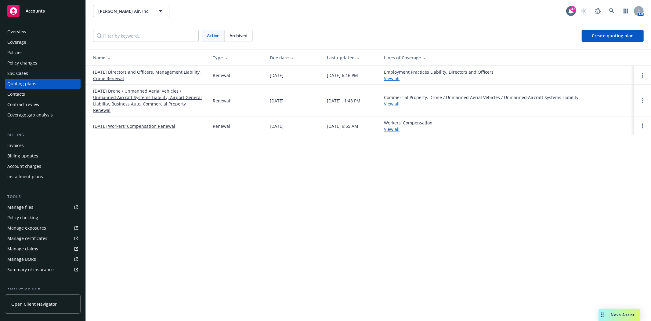
click at [118, 71] on link "12/16/25 Directors and Officers, Management Liability, Crime Renewal" at bounding box center [148, 75] width 110 height 13
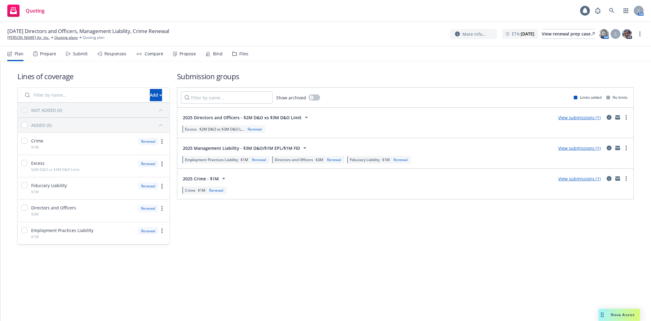
click at [232, 51] on div "Files" at bounding box center [240, 53] width 16 height 15
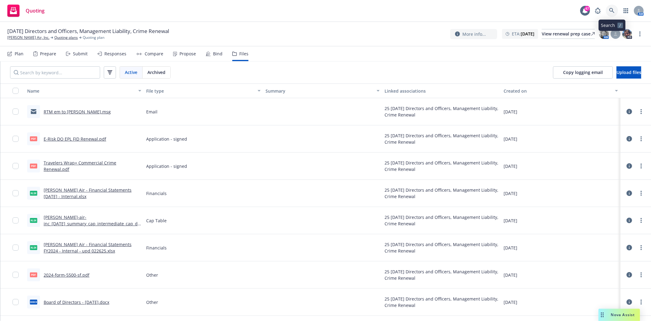
click at [615, 8] on link at bounding box center [612, 11] width 12 height 12
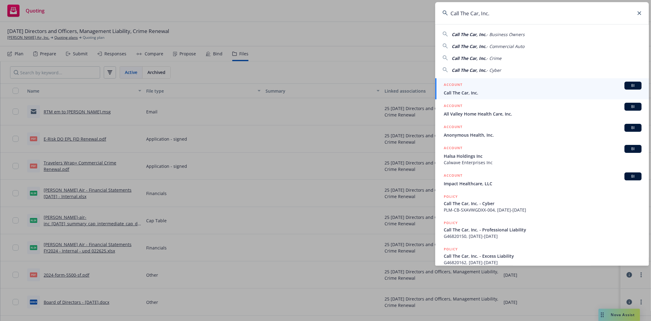
type input "Call The Car, Inc."
click at [486, 92] on span "Call The Car, Inc." at bounding box center [543, 92] width 198 height 6
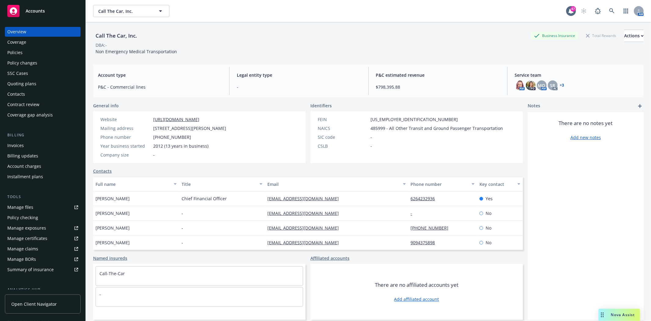
click at [28, 53] on div "Policies" at bounding box center [42, 53] width 71 height 10
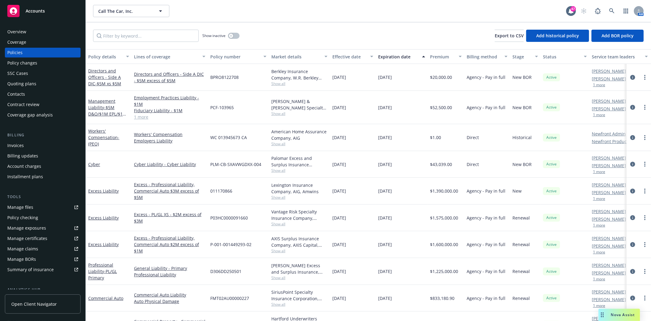
click at [275, 114] on span "Show all" at bounding box center [299, 113] width 56 height 5
click at [13, 81] on div "Quoting plans" at bounding box center [21, 84] width 29 height 10
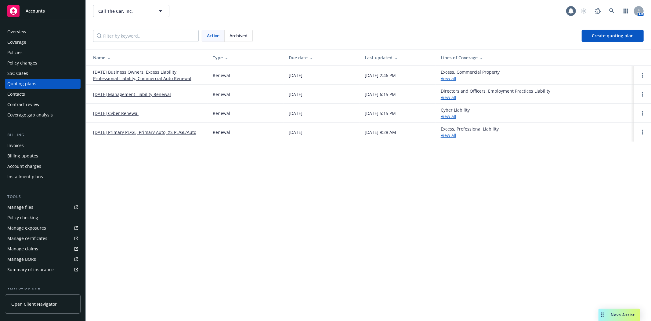
click at [115, 92] on link "[DATE] Management Liability Renewal" at bounding box center [132, 94] width 78 height 6
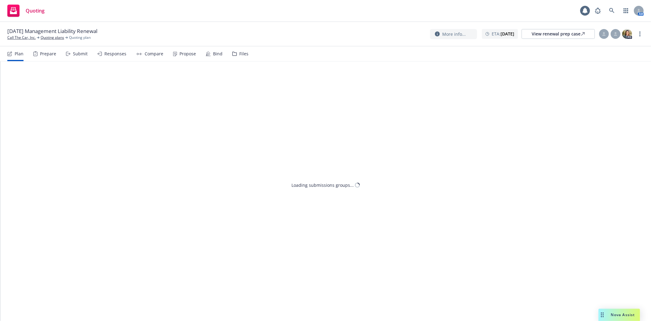
click at [233, 54] on icon at bounding box center [235, 54] width 4 height 4
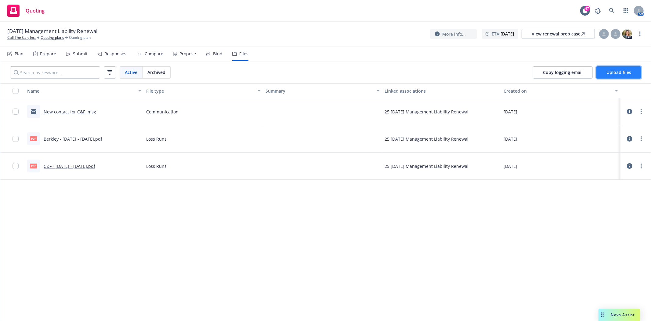
click at [611, 73] on span "Upload files" at bounding box center [619, 72] width 25 height 6
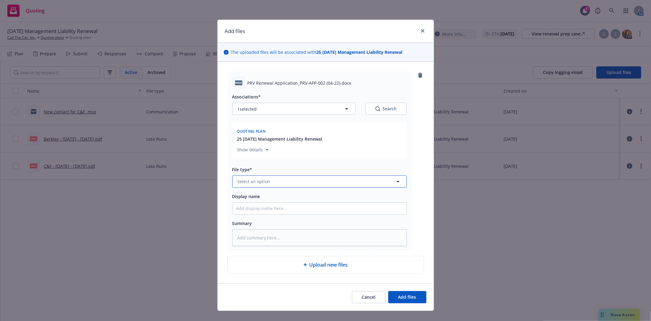
click at [248, 181] on span "Select an option" at bounding box center [254, 181] width 33 height 6
type input "app"
click at [248, 116] on span "Application" at bounding box center [251, 116] width 24 height 6
click at [254, 211] on input "Display name" at bounding box center [320, 208] width 174 height 12
type textarea "x"
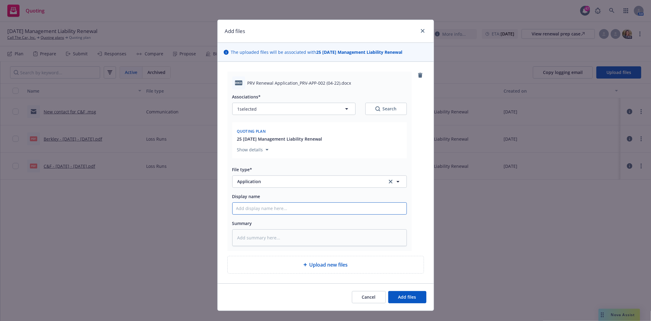
type input "B"
type textarea "x"
type input "Bl"
type textarea "x"
type input "Bla"
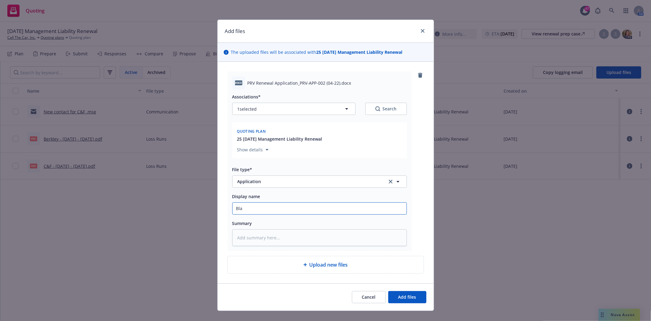
type textarea "x"
type input "Blan"
type textarea "x"
type input "Blank"
type textarea "x"
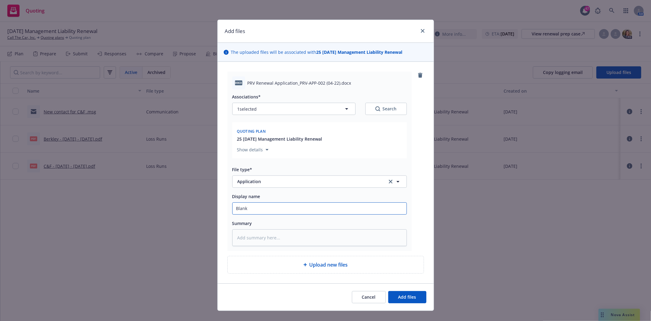
type input "Blank"
type textarea "x"
type input "Blank R"
type textarea "x"
type input "Blank Re"
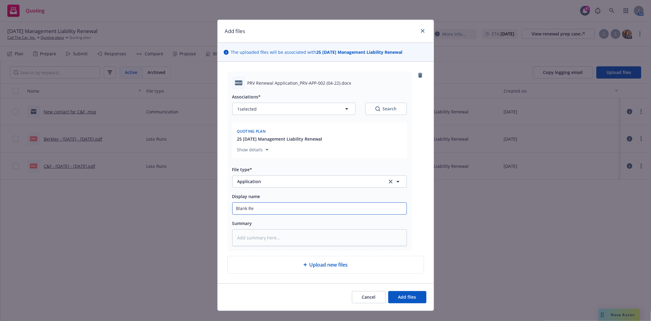
type textarea "x"
type input "Blank Ren"
type textarea "x"
type input "Blank Rene"
type textarea "x"
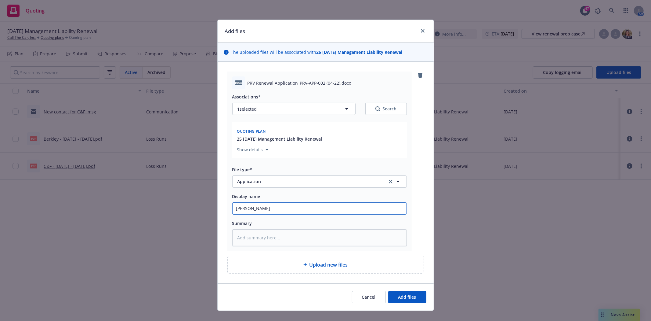
type input "Blank Renew"
type textarea "x"
type input "Blank Renewa"
type textarea "x"
type input "Blank Renewal"
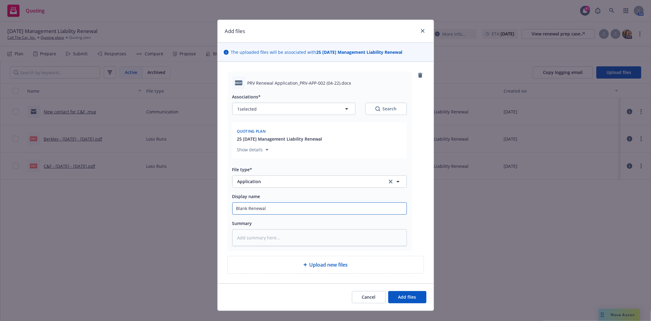
type textarea "x"
type input "Blank Renewal"
type textarea "x"
type input "Blank Renewal A"
type textarea "x"
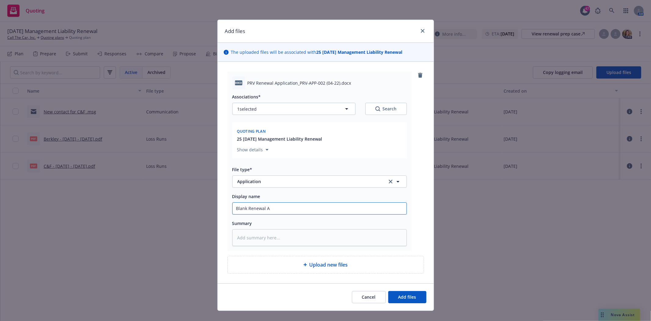
type input "Blank Renewal Ap"
type textarea "x"
type input "Blank Renewal App"
type textarea "x"
type input "Blank Renewal App."
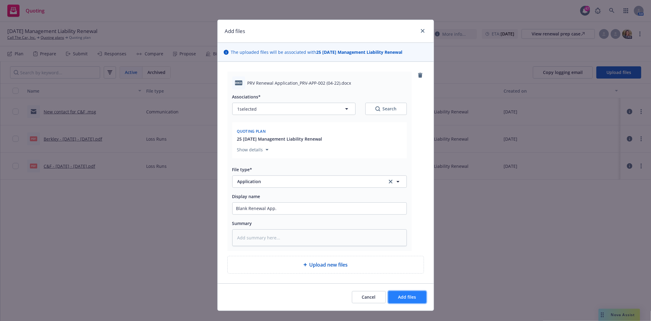
click at [400, 297] on span "Add files" at bounding box center [407, 297] width 18 height 6
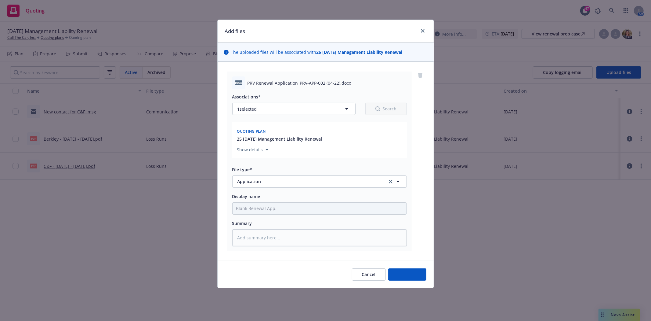
type textarea "x"
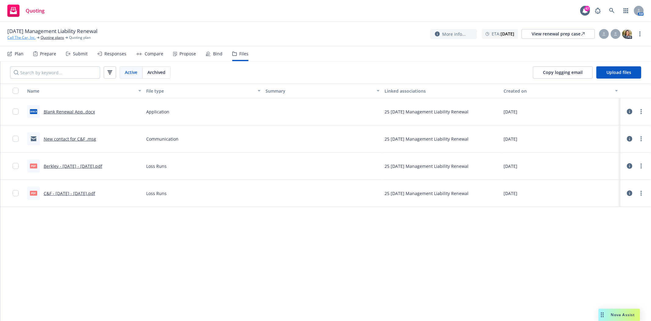
click at [22, 38] on link "Call The Car, Inc." at bounding box center [21, 37] width 28 height 5
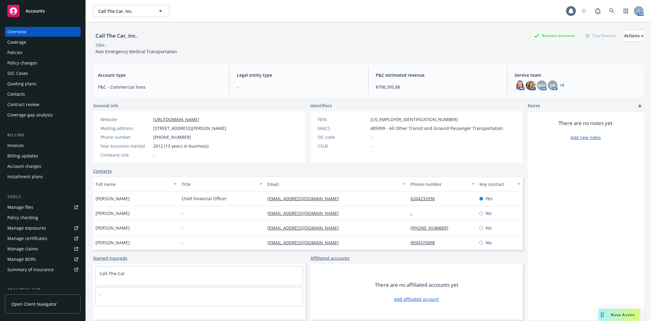
click at [13, 53] on div "Policies" at bounding box center [14, 53] width 15 height 10
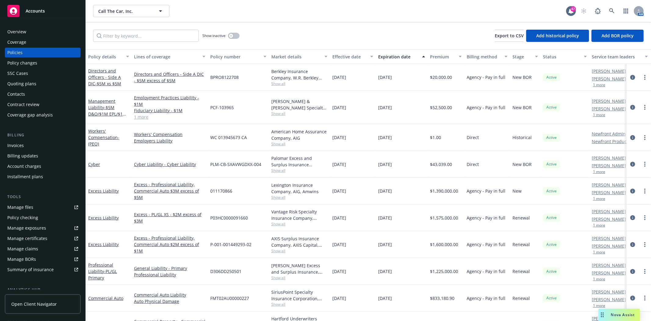
click at [30, 82] on div "Quoting plans" at bounding box center [21, 84] width 29 height 10
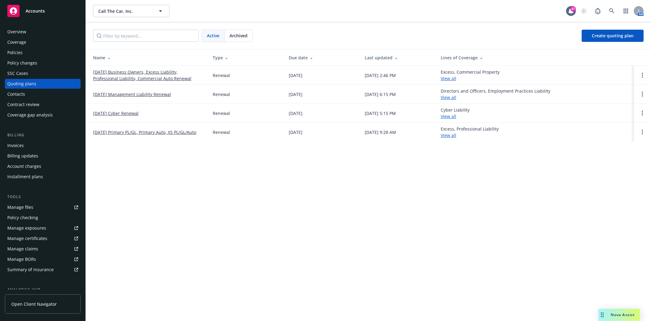
click at [113, 92] on link "[DATE] Management Liability Renewal" at bounding box center [132, 94] width 78 height 6
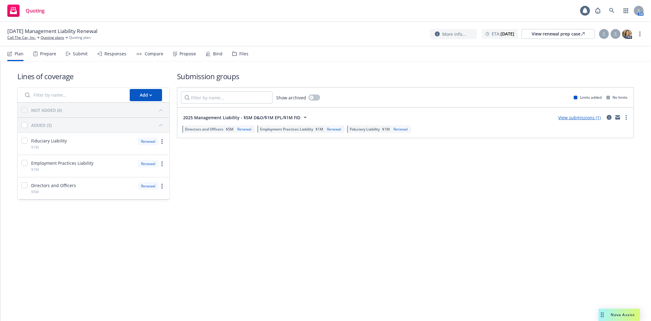
click at [242, 54] on div "Files" at bounding box center [243, 53] width 9 height 5
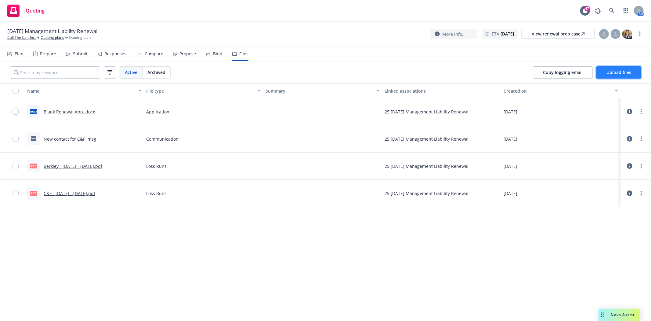
click at [623, 70] on span "Upload files" at bounding box center [619, 72] width 25 height 6
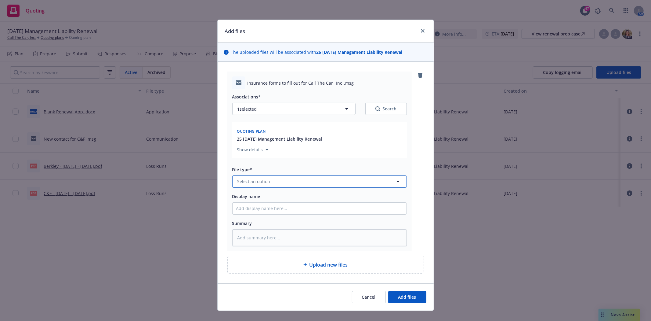
click at [255, 183] on span "Select an option" at bounding box center [254, 181] width 33 height 6
type input "ren"
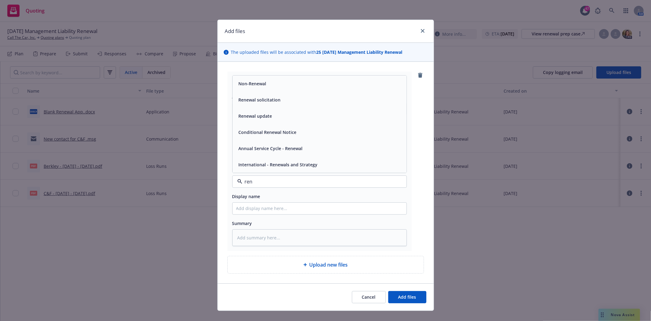
click at [254, 100] on span "Renewal solicitation" at bounding box center [260, 99] width 42 height 6
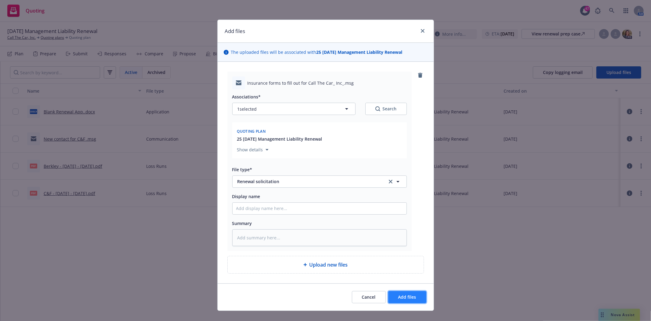
click at [406, 296] on span "Add files" at bounding box center [407, 297] width 18 height 6
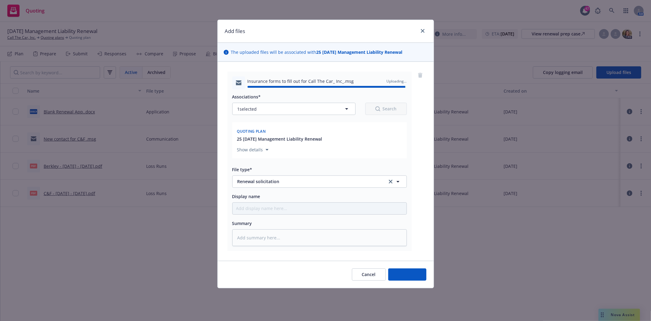
type textarea "x"
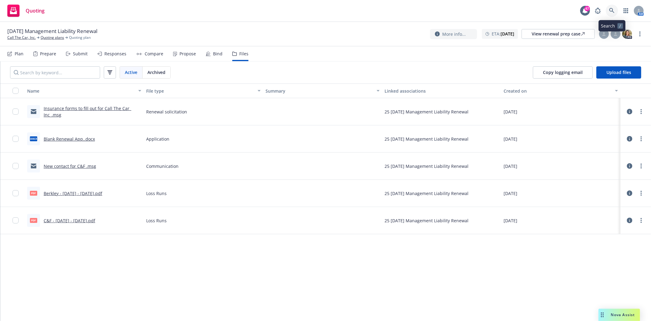
click at [612, 7] on link at bounding box center [612, 11] width 12 height 12
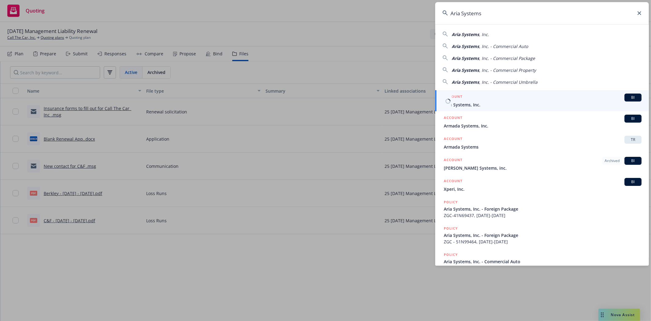
type input "Aria Systems"
click at [474, 103] on span "Aria Systems, Inc." at bounding box center [543, 104] width 198 height 6
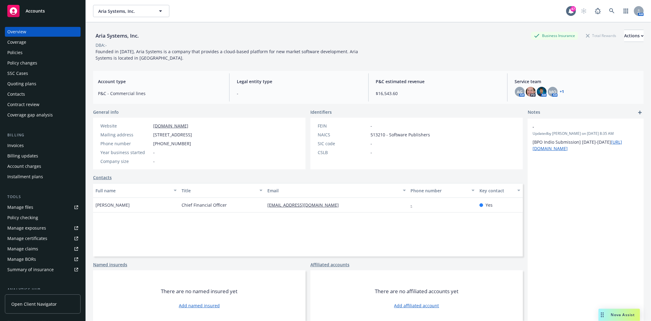
click at [24, 82] on div "Quoting plans" at bounding box center [21, 84] width 29 height 10
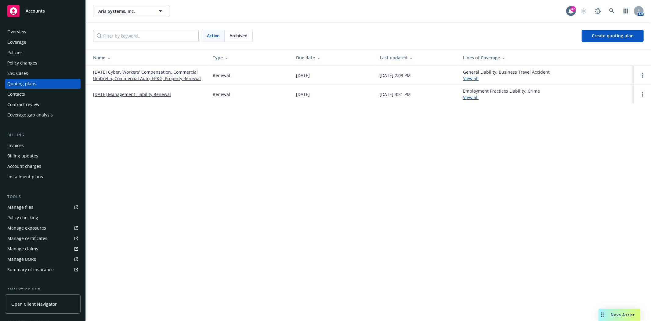
click at [115, 96] on link "[DATE] Management Liability Renewal" at bounding box center [132, 94] width 78 height 6
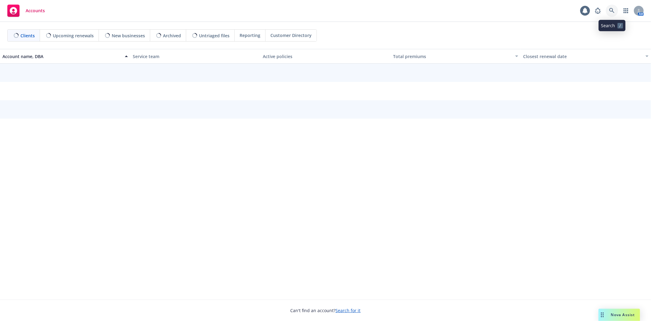
click at [609, 11] on icon at bounding box center [611, 10] width 5 height 5
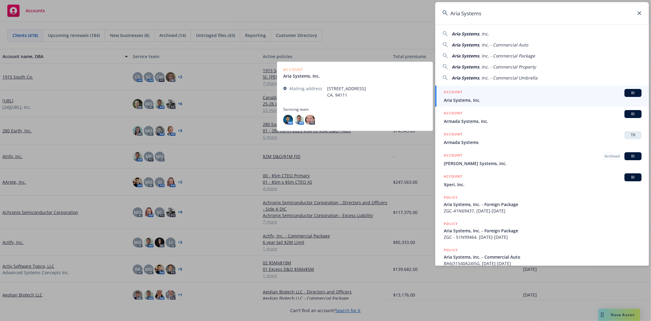
type input "Aria Systems"
click at [471, 99] on span "Aria Systems, Inc." at bounding box center [543, 100] width 198 height 6
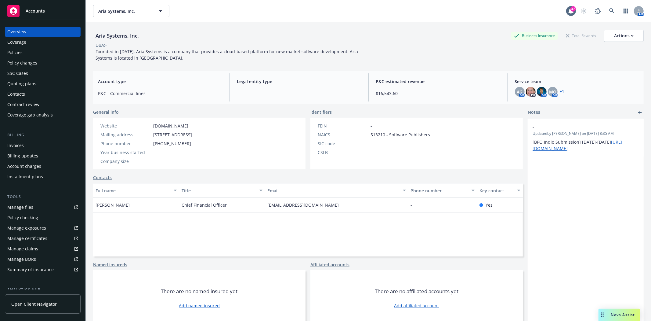
click at [27, 87] on div "Quoting plans" at bounding box center [21, 84] width 29 height 10
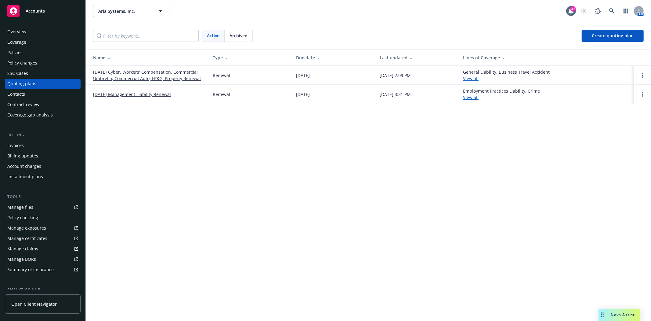
click at [132, 95] on link "[DATE] Management Liability Renewal" at bounding box center [132, 94] width 78 height 6
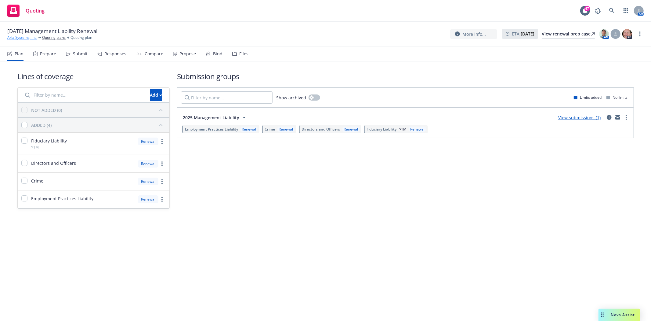
click at [18, 39] on link "Aria Systems, Inc." at bounding box center [22, 37] width 30 height 5
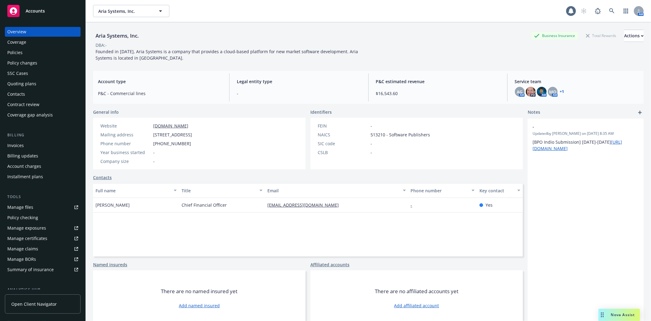
click at [16, 56] on div "Policies" at bounding box center [14, 53] width 15 height 10
